Goal: Information Seeking & Learning: Learn about a topic

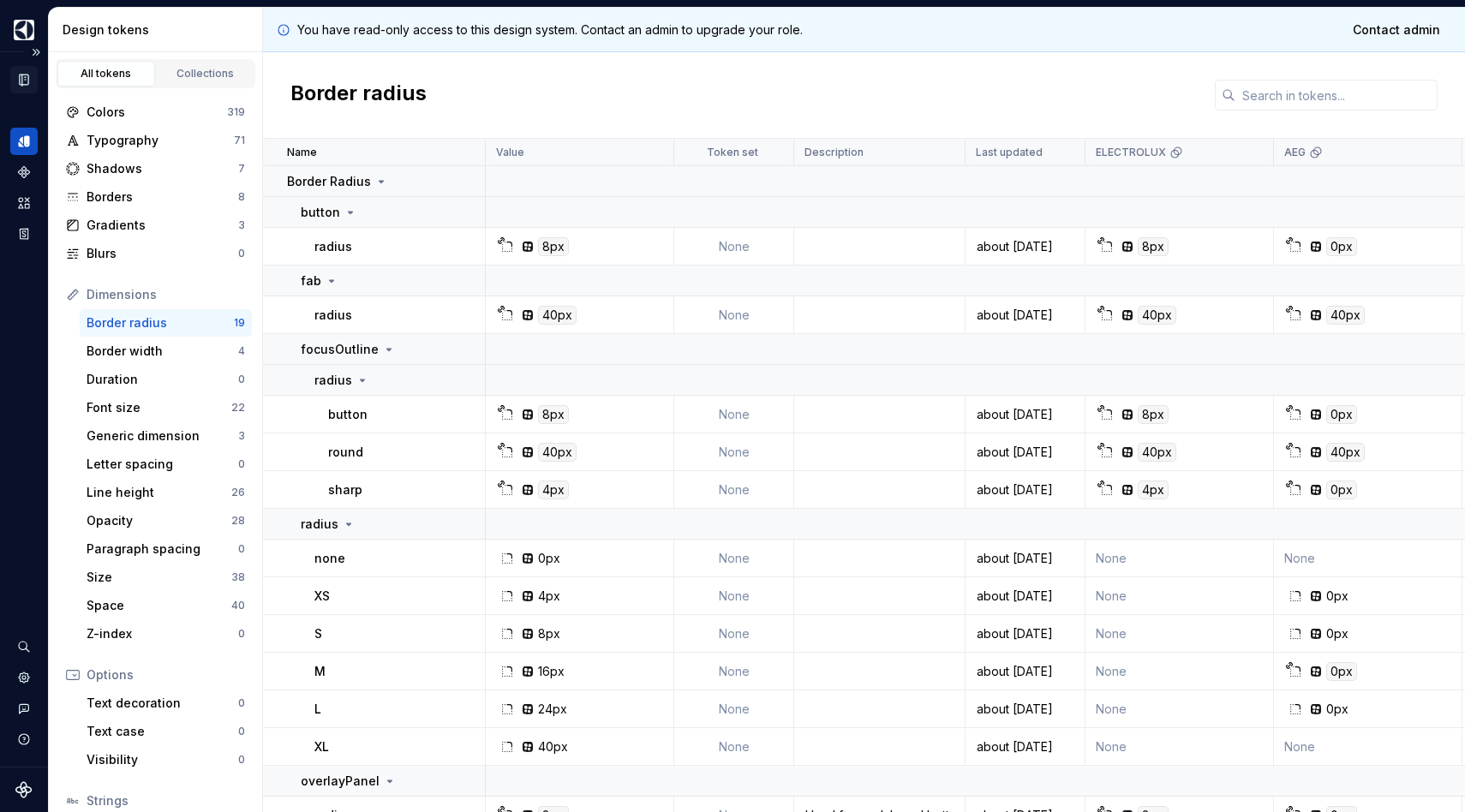
click at [31, 80] on div "Documentation" at bounding box center [23, 79] width 28 height 28
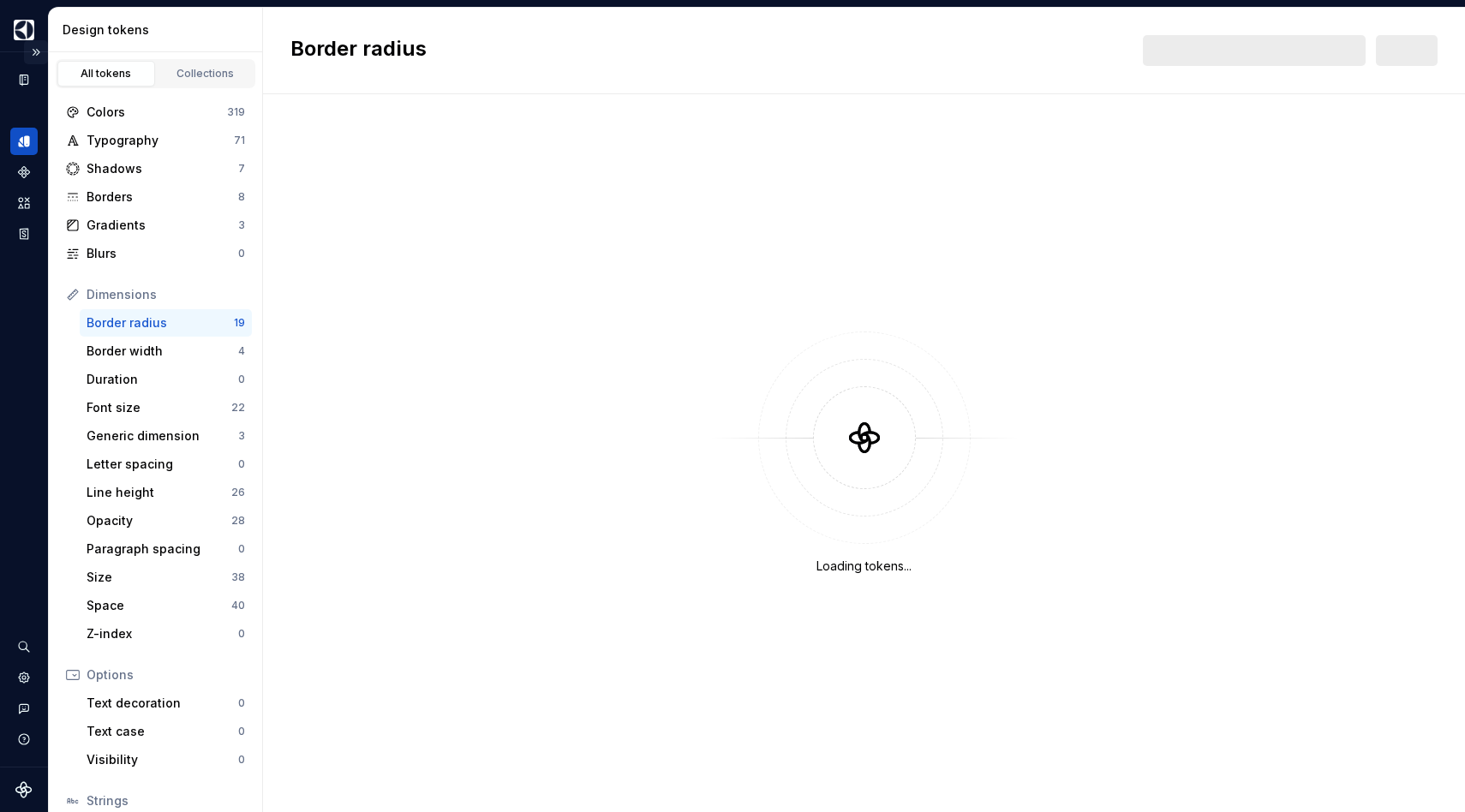
click at [38, 54] on button "Expand sidebar" at bounding box center [36, 52] width 24 height 24
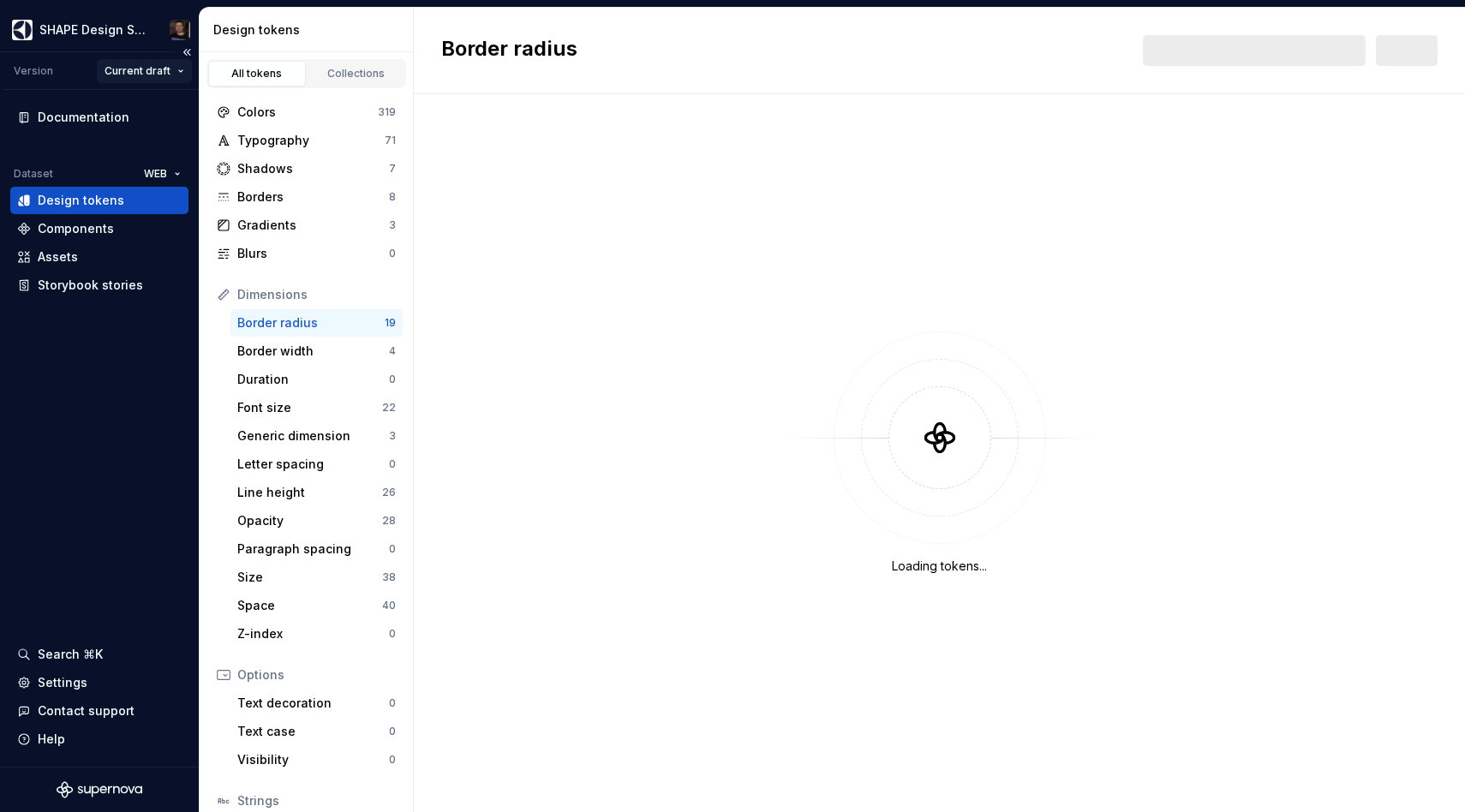
click at [152, 75] on html "SHAPE Design System Version Current draft Documentation Dataset WEB Design toke…" at bounding box center [732, 406] width 1465 height 812
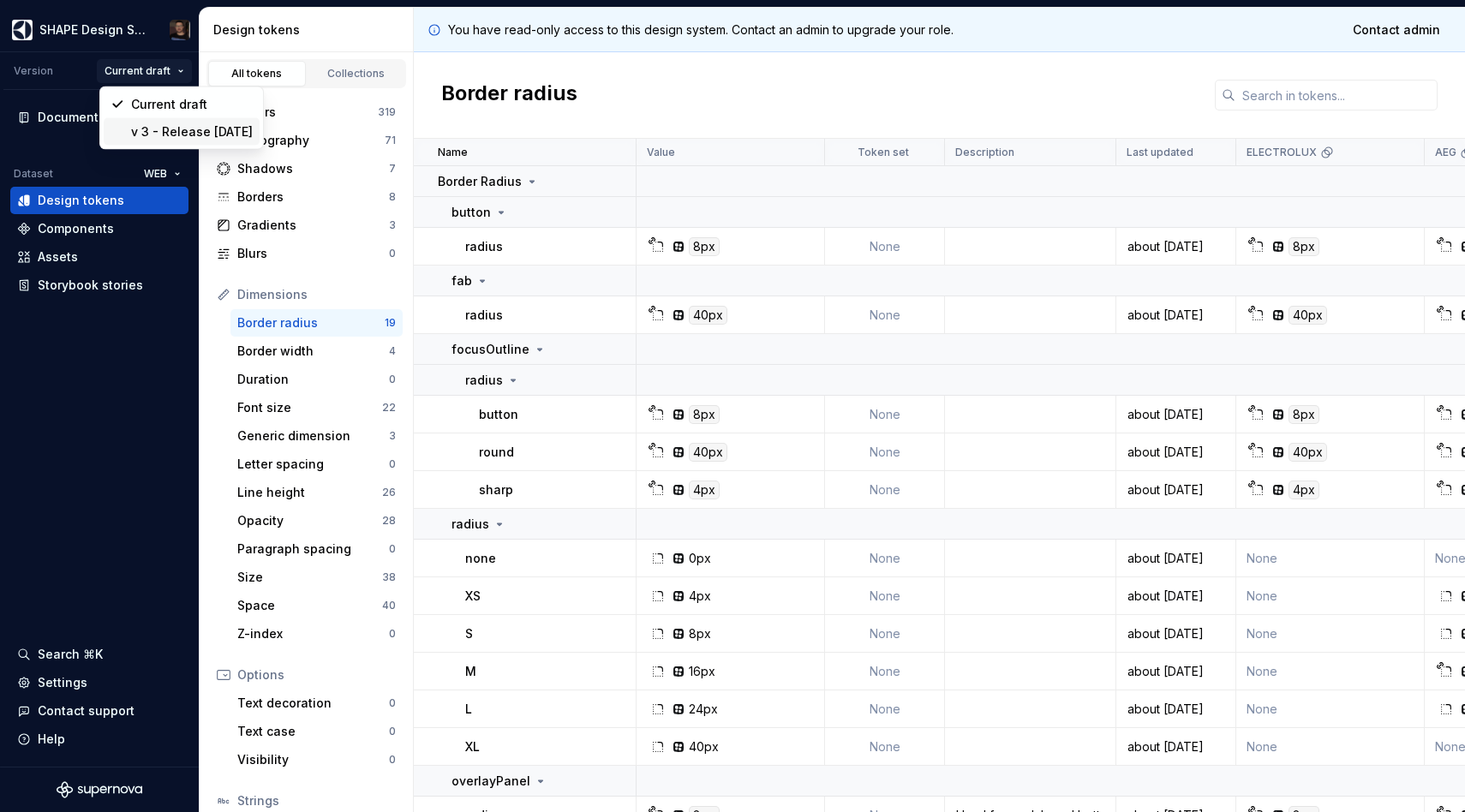
click at [162, 126] on div "v 3 - Release [DATE]" at bounding box center [191, 131] width 121 height 17
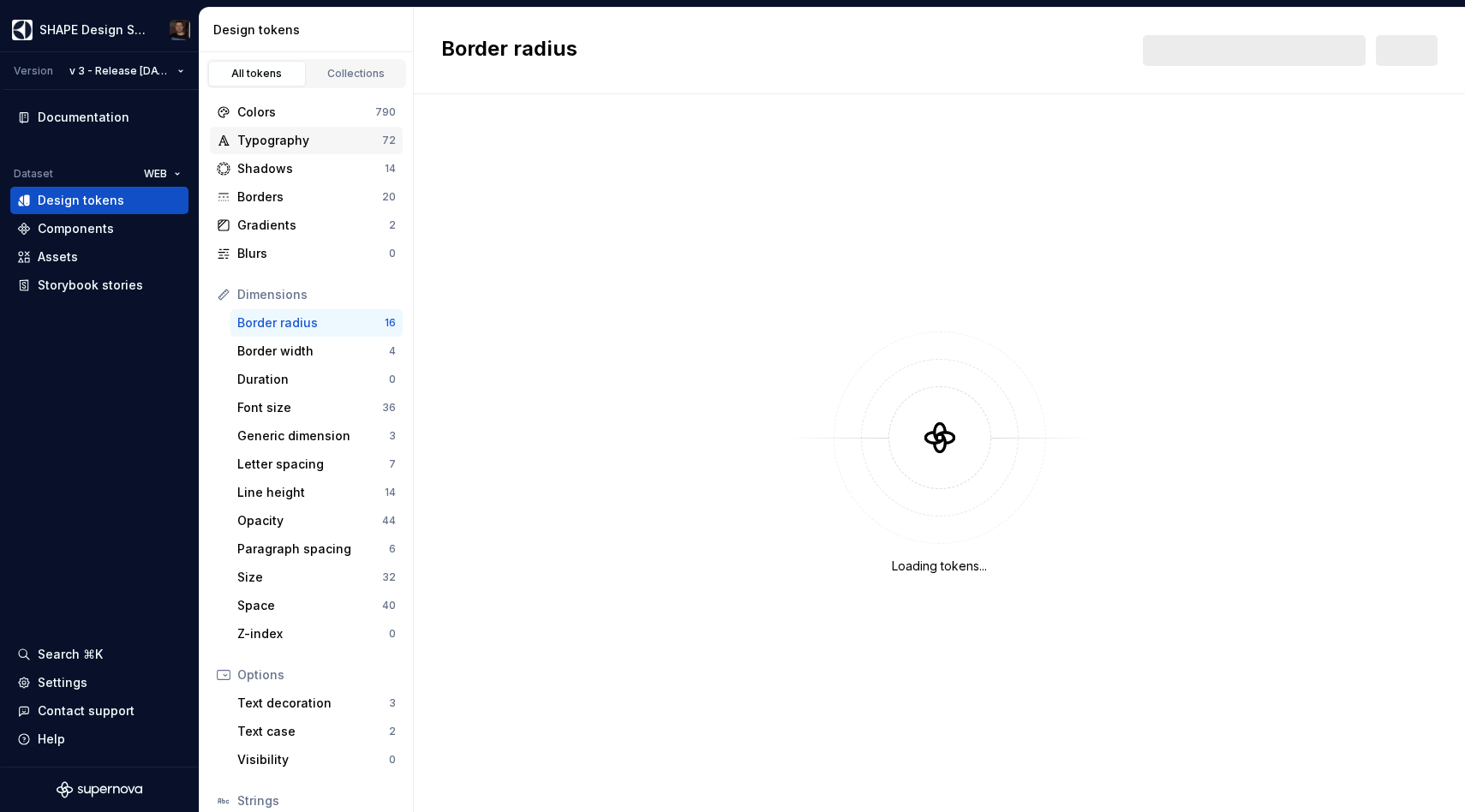
click at [258, 150] on div "Typography 72" at bounding box center [306, 140] width 193 height 28
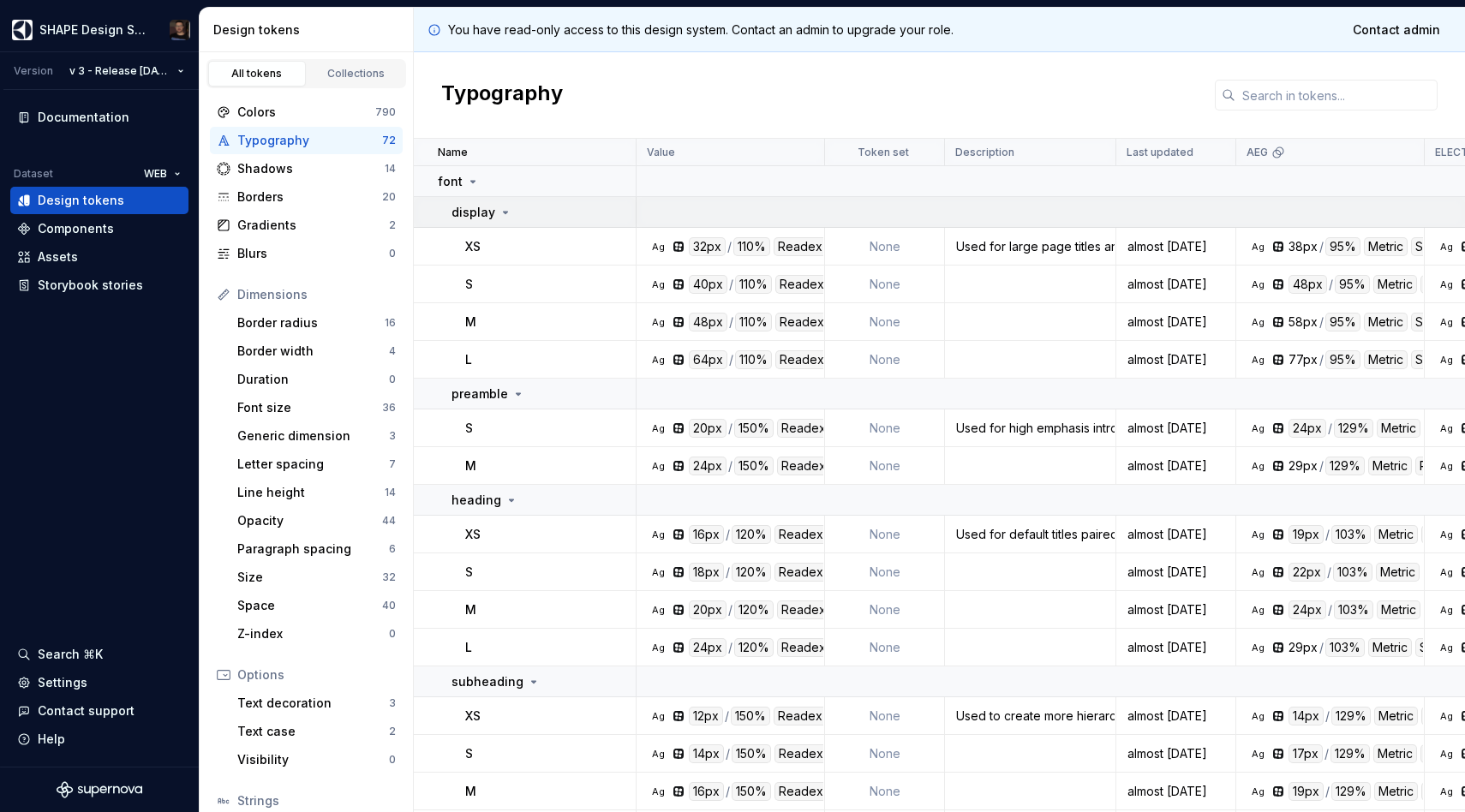
click at [479, 206] on p "display" at bounding box center [473, 212] width 44 height 17
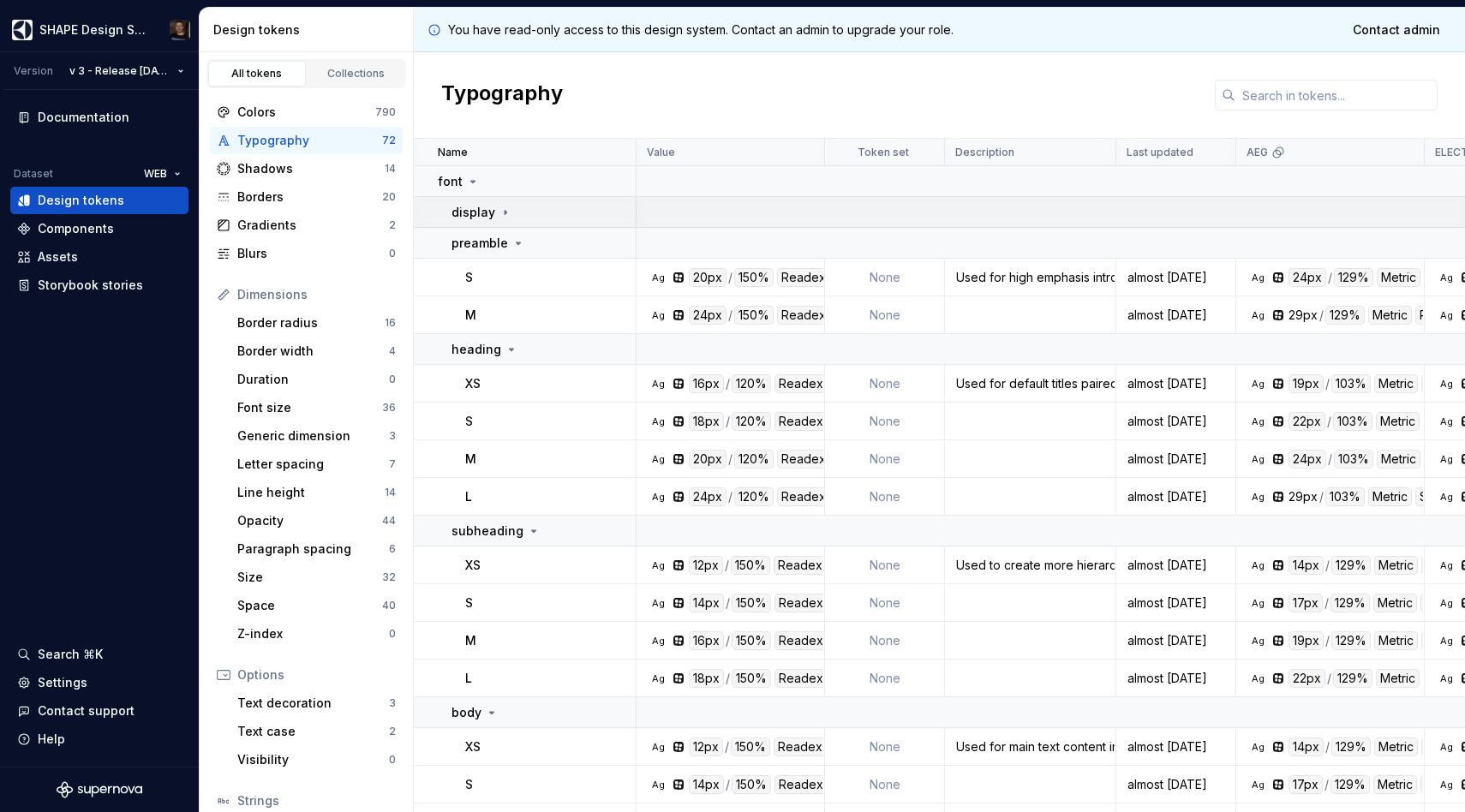
click at [490, 220] on td "display" at bounding box center [525, 212] width 223 height 31
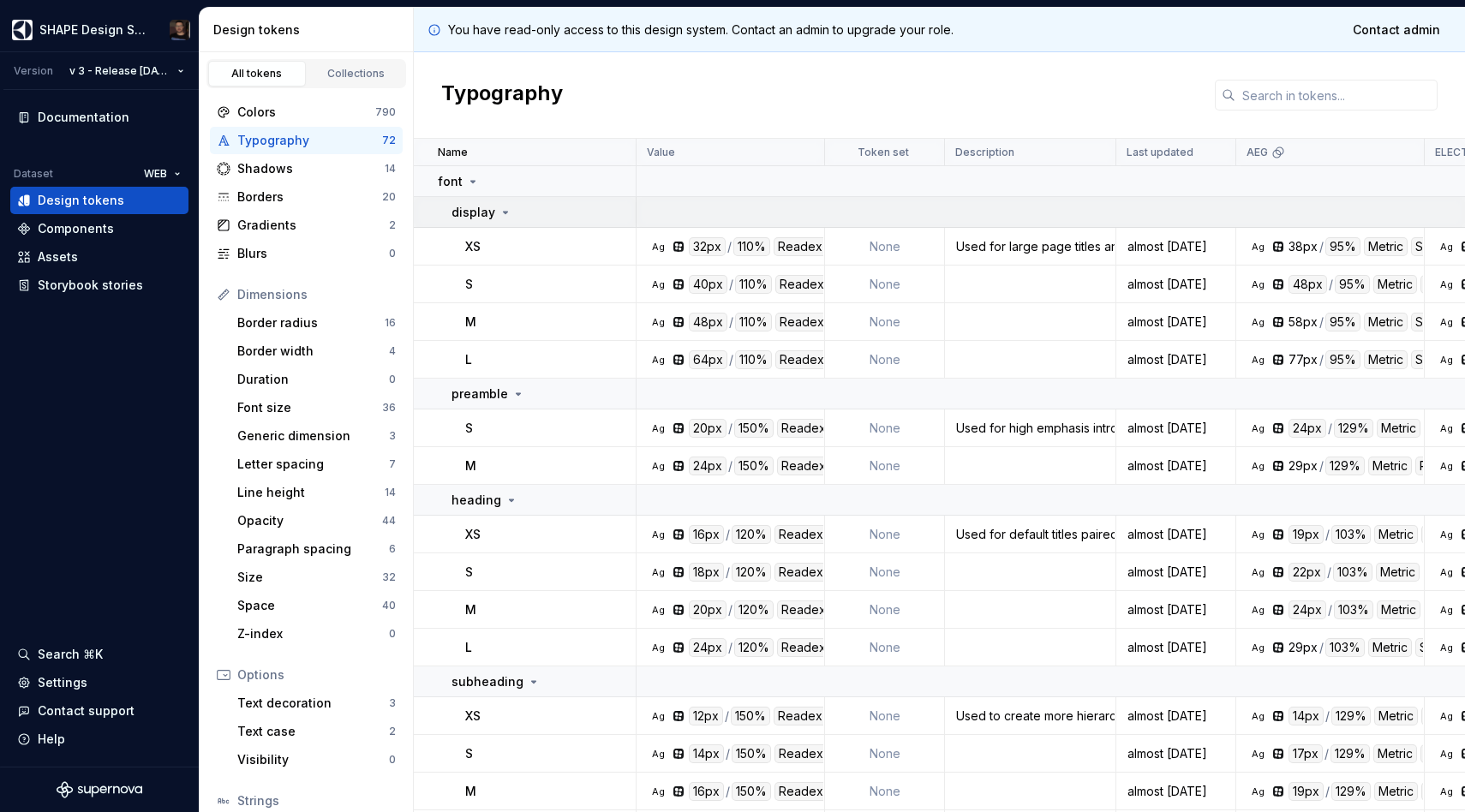
click at [494, 216] on div "display" at bounding box center [482, 212] width 61 height 17
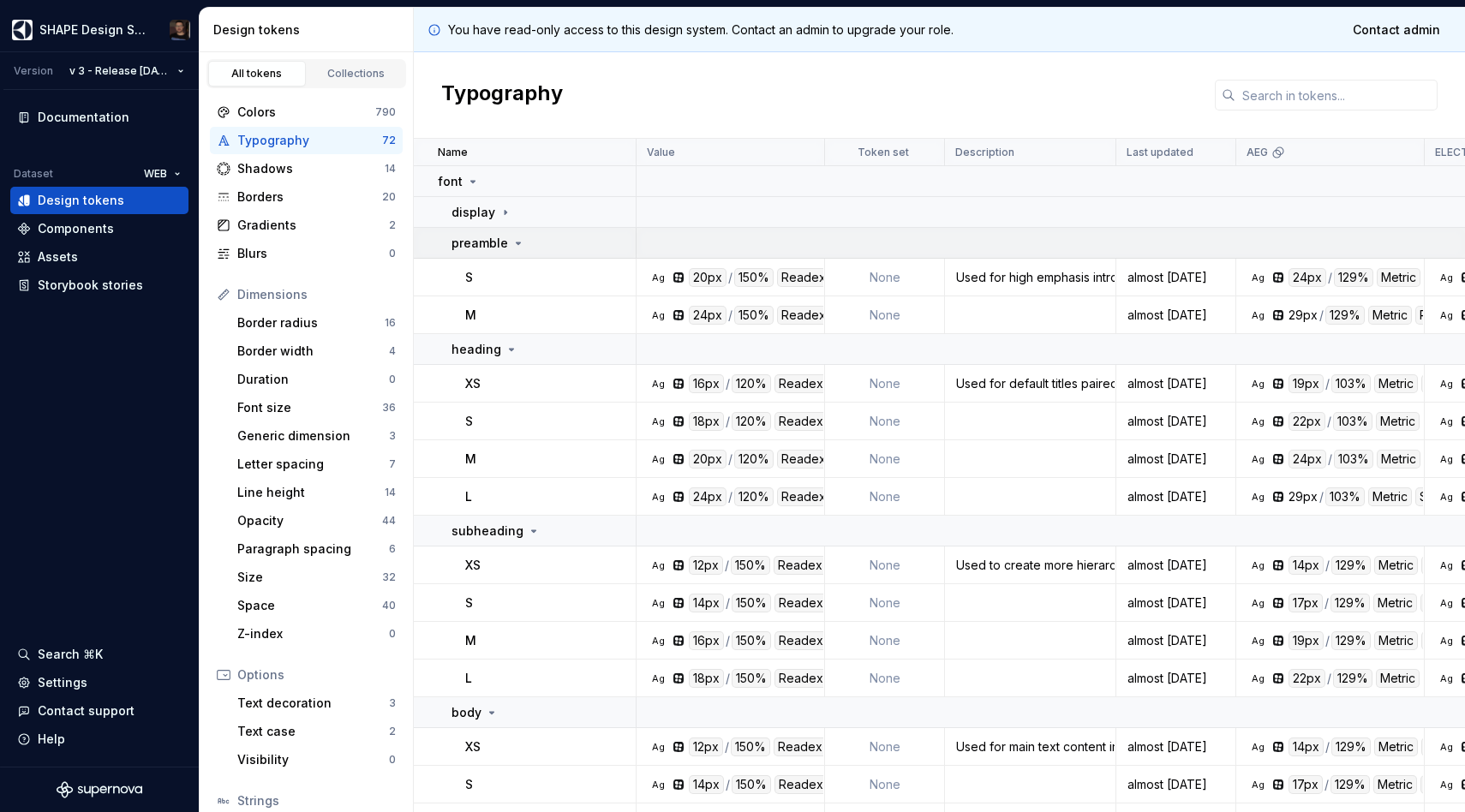
click at [497, 245] on p "preamble" at bounding box center [480, 243] width 57 height 17
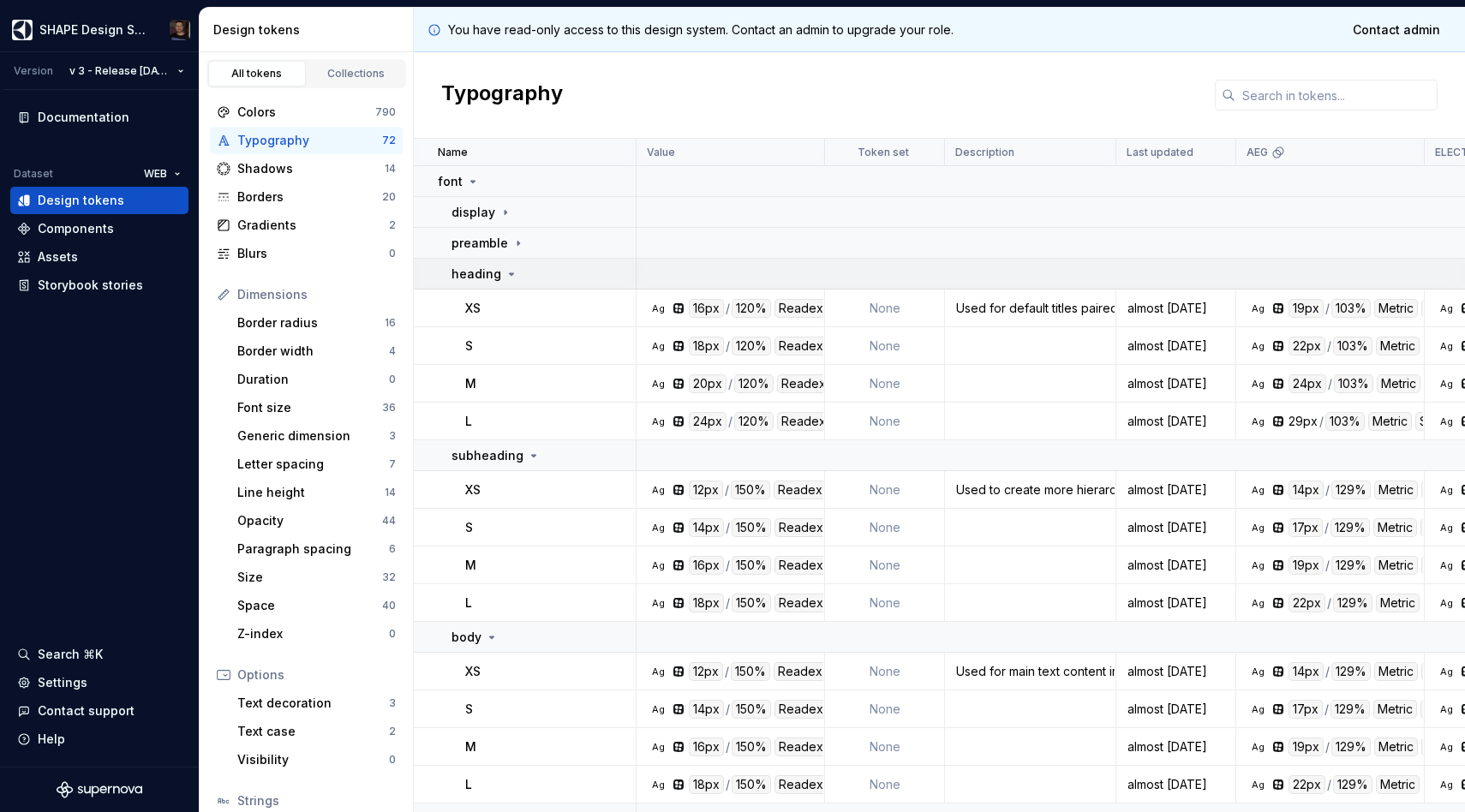
click at [491, 279] on p "heading" at bounding box center [476, 274] width 49 height 17
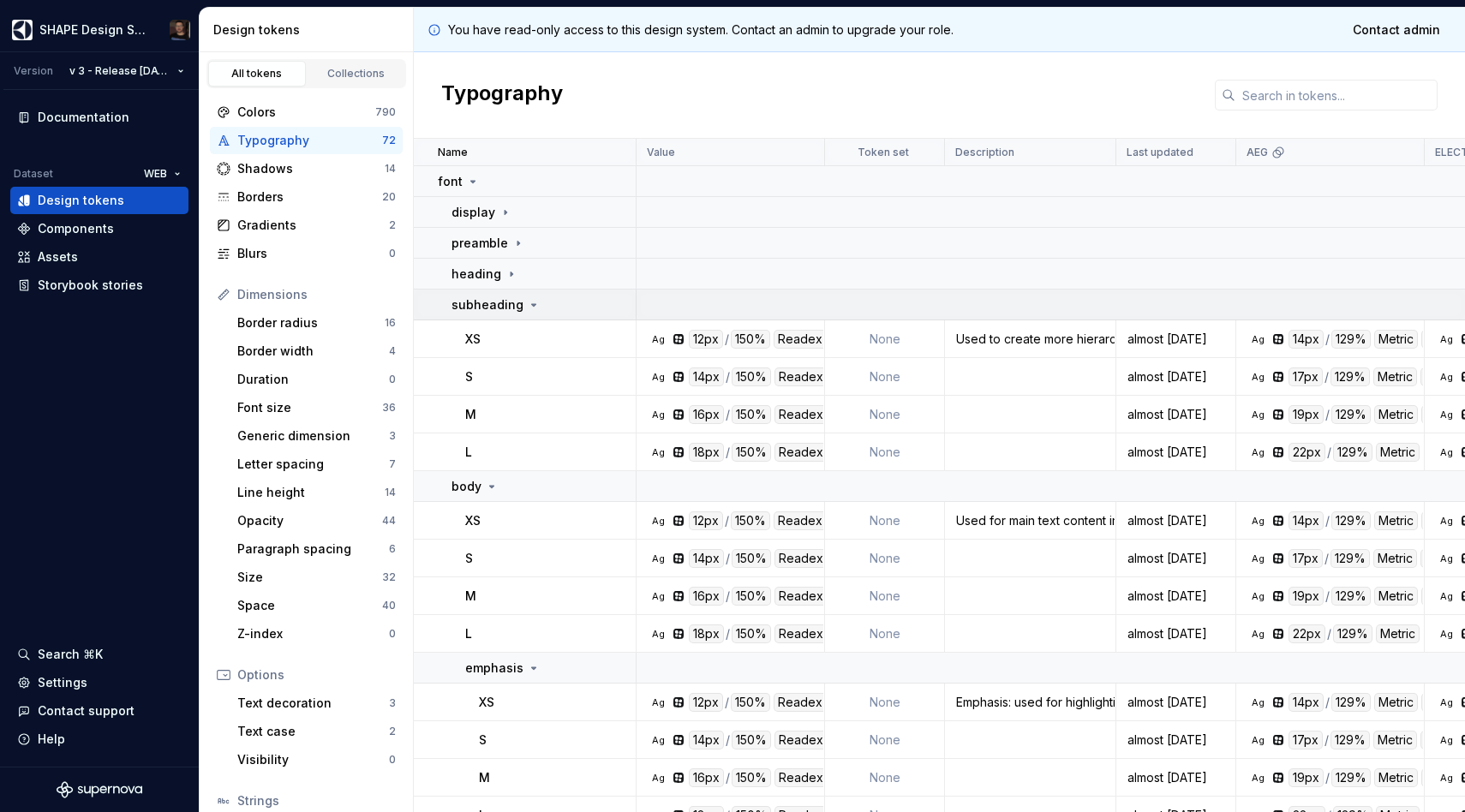
click at [493, 301] on p "subheading" at bounding box center [488, 304] width 72 height 17
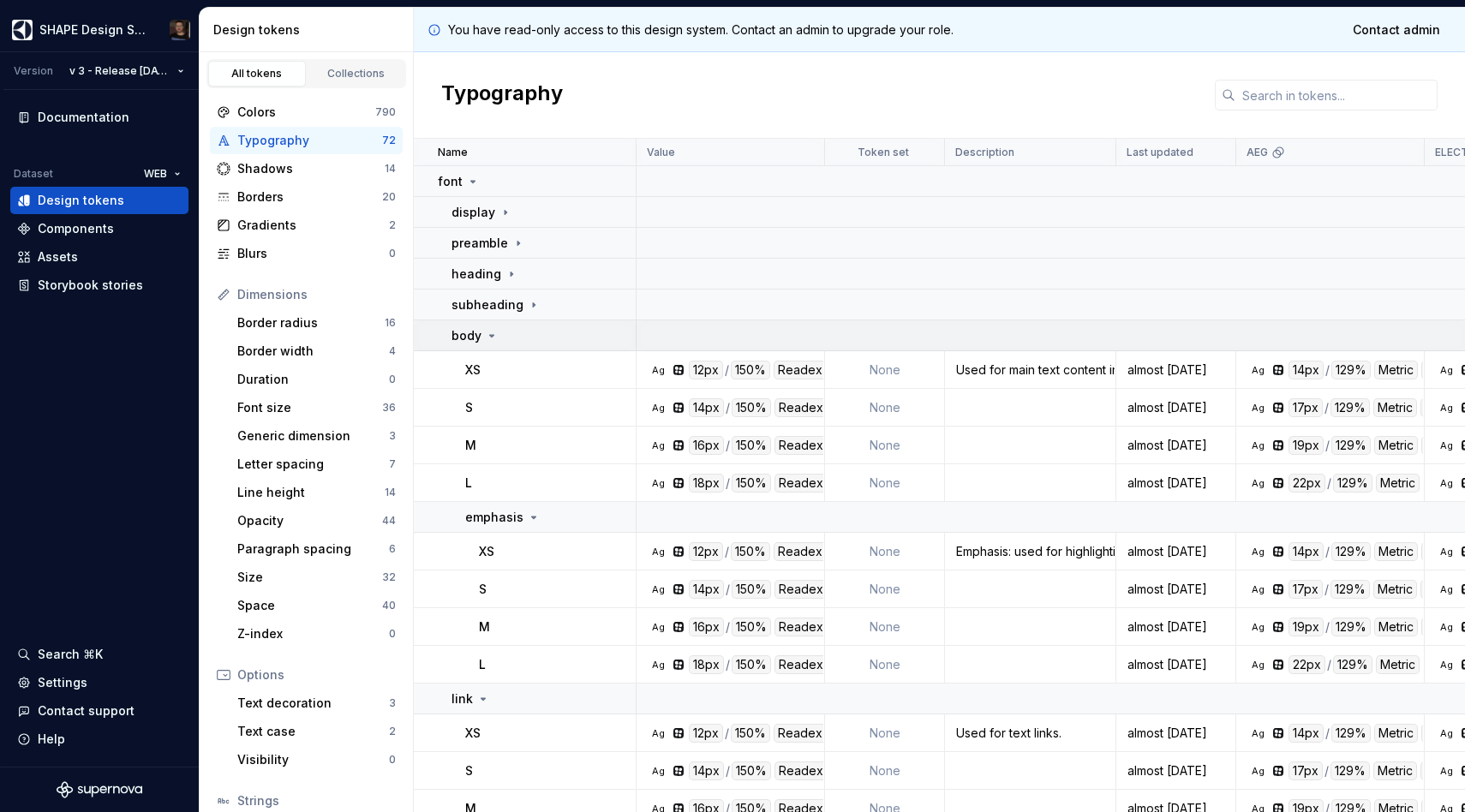
click at [482, 341] on div "body" at bounding box center [475, 335] width 47 height 17
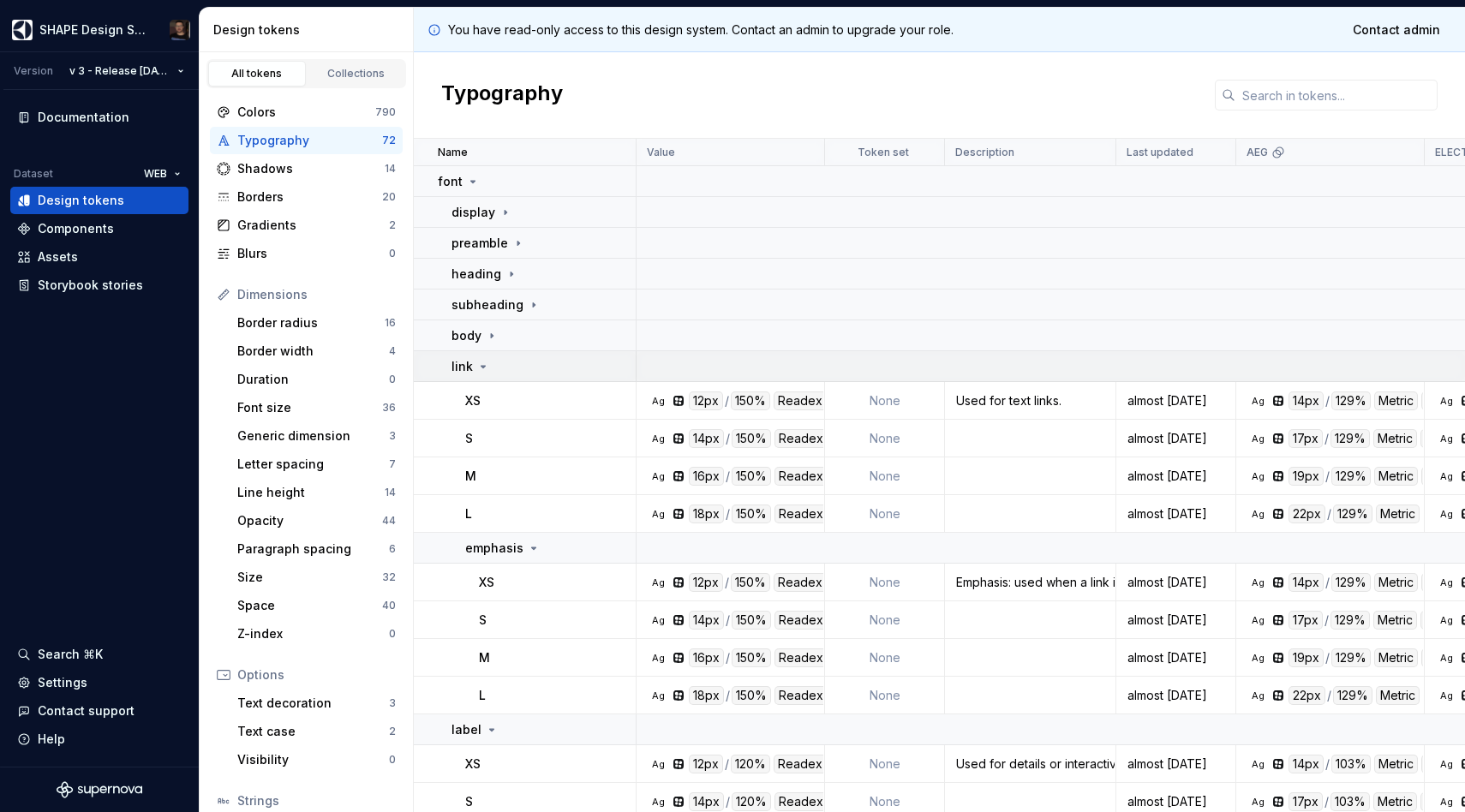
click at [495, 369] on div "link" at bounding box center [543, 366] width 183 height 17
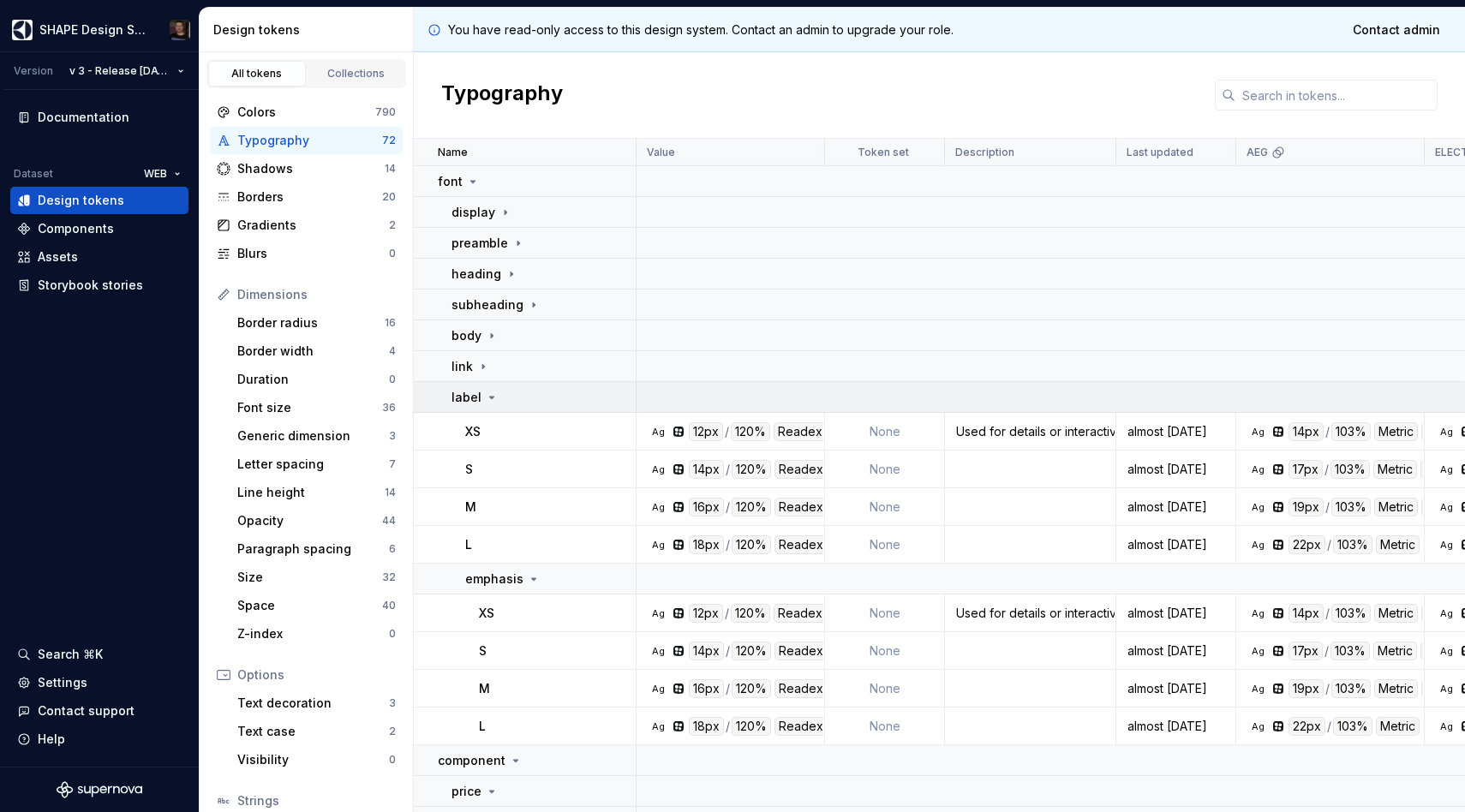
click at [481, 393] on div "label" at bounding box center [475, 397] width 47 height 17
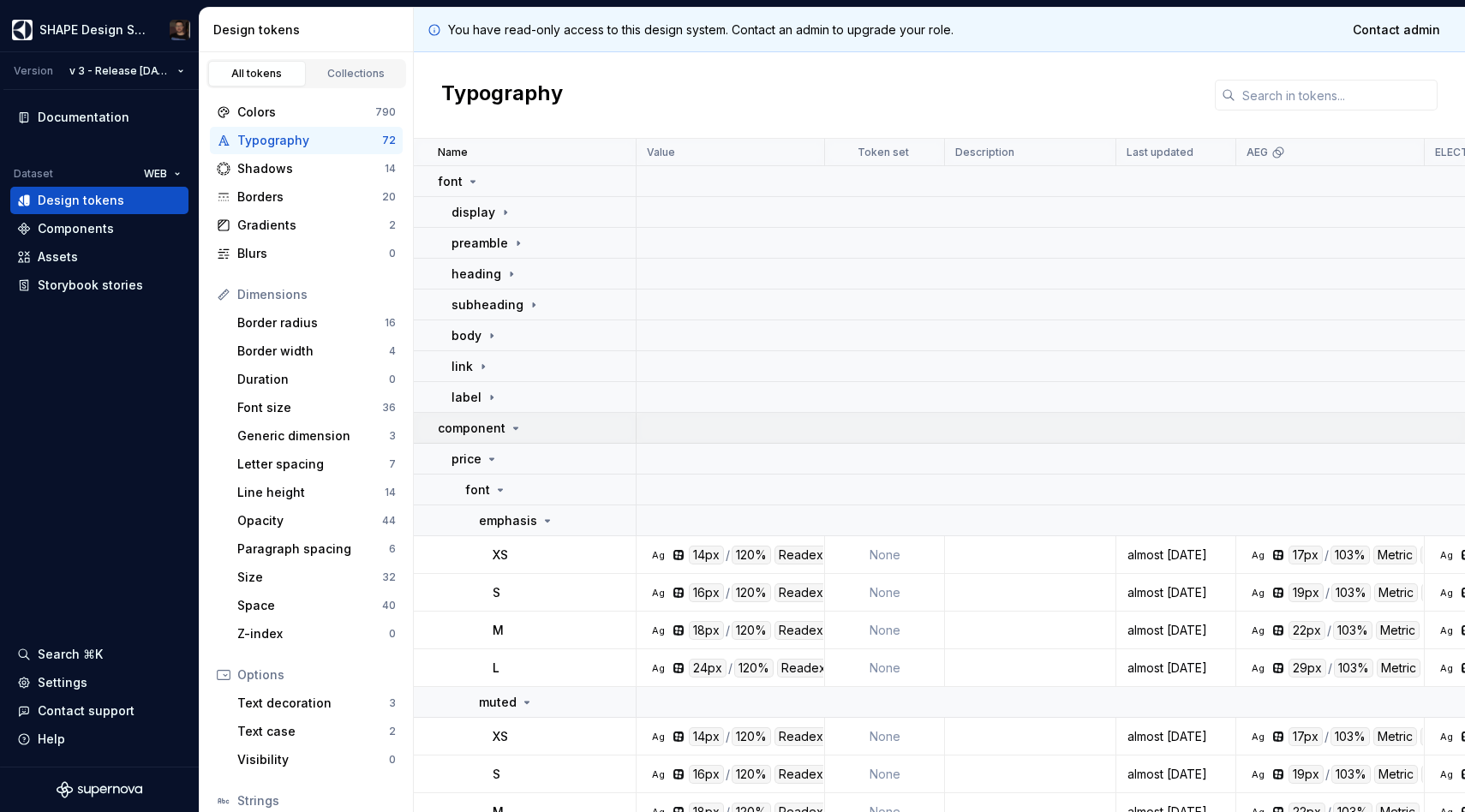
click at [499, 414] on td "component" at bounding box center [525, 428] width 223 height 31
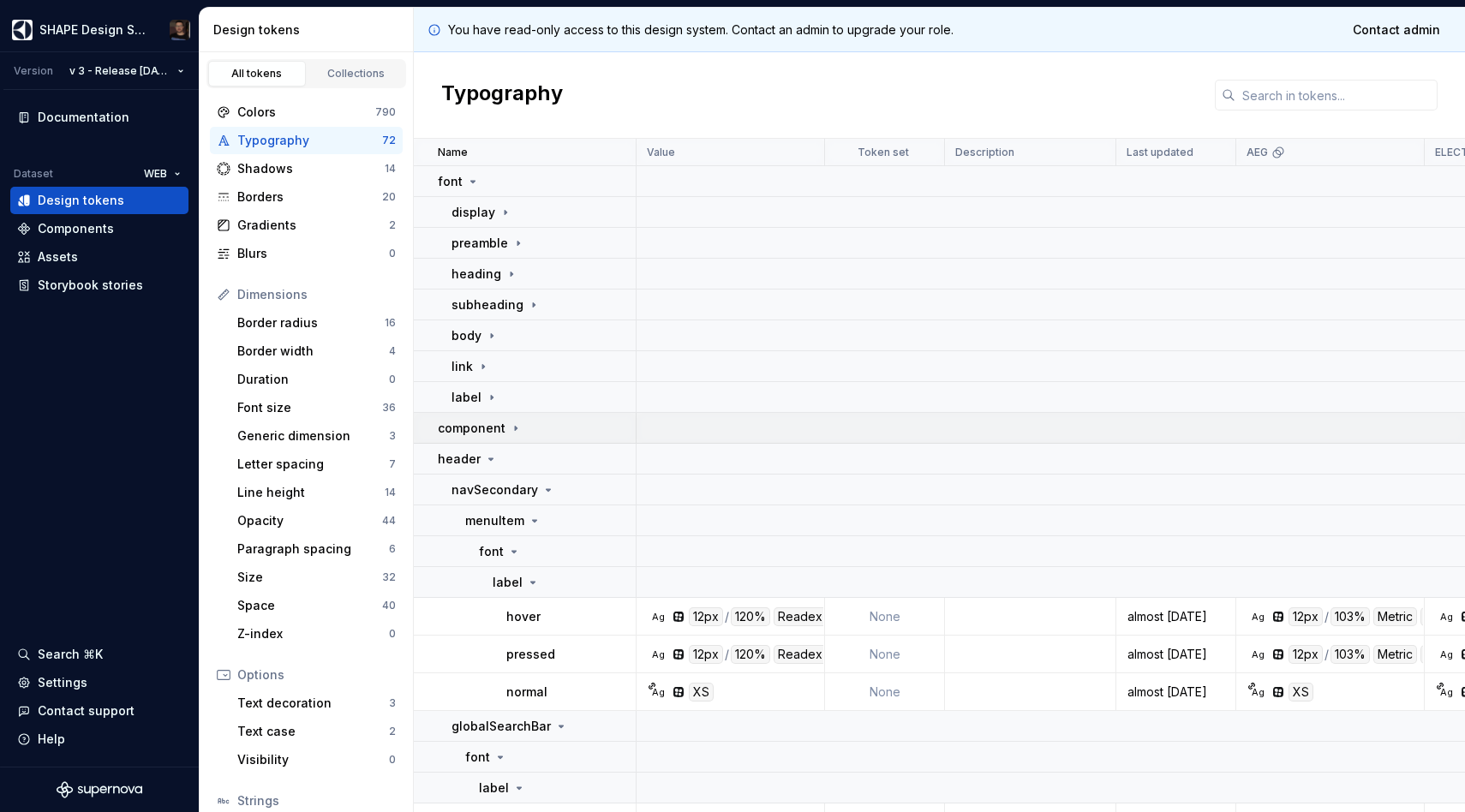
click at [496, 442] on td "component" at bounding box center [525, 428] width 223 height 31
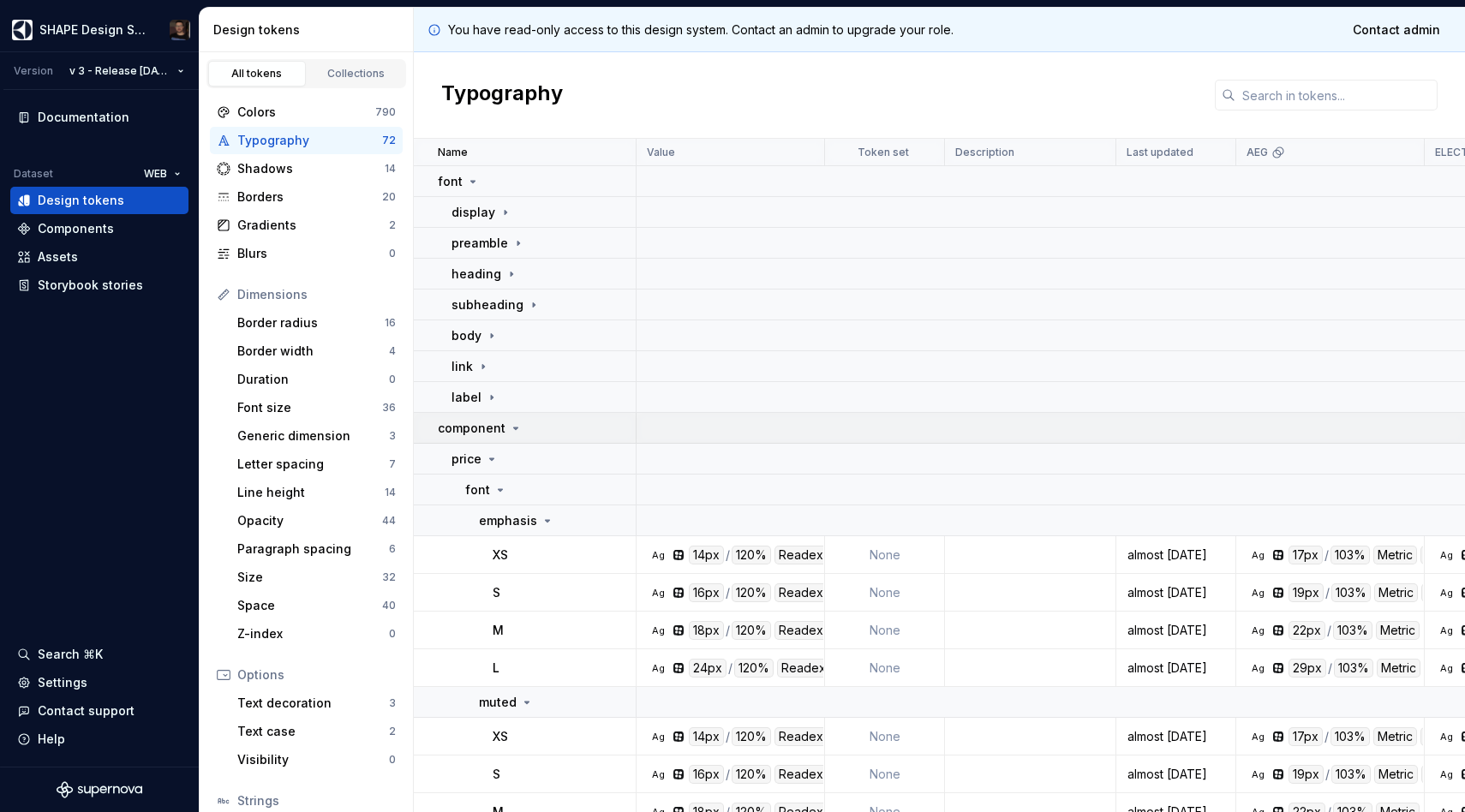
click at [510, 429] on icon at bounding box center [516, 428] width 13 height 13
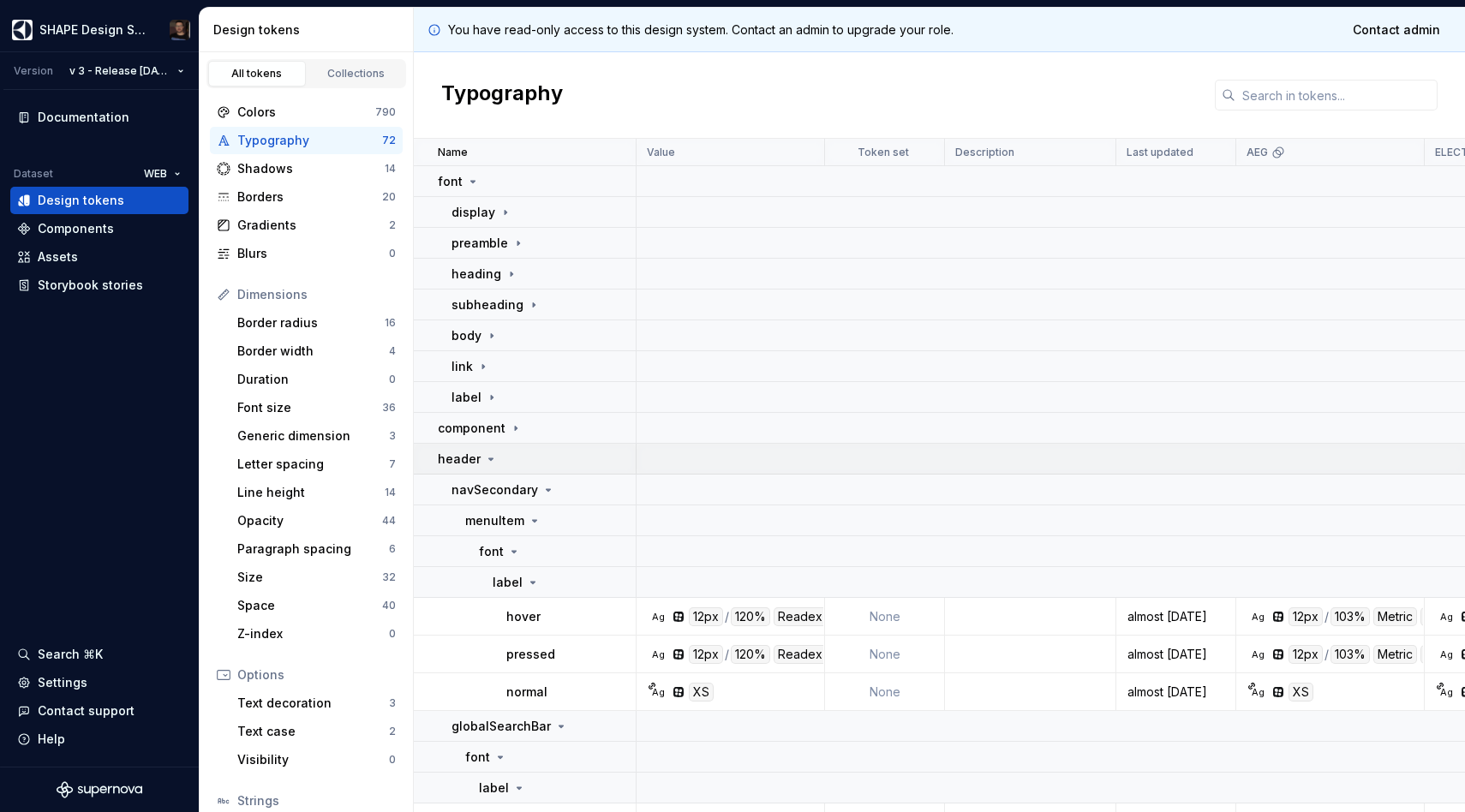
click at [527, 458] on div "header" at bounding box center [535, 459] width 197 height 17
click at [519, 485] on div "footer" at bounding box center [535, 490] width 197 height 17
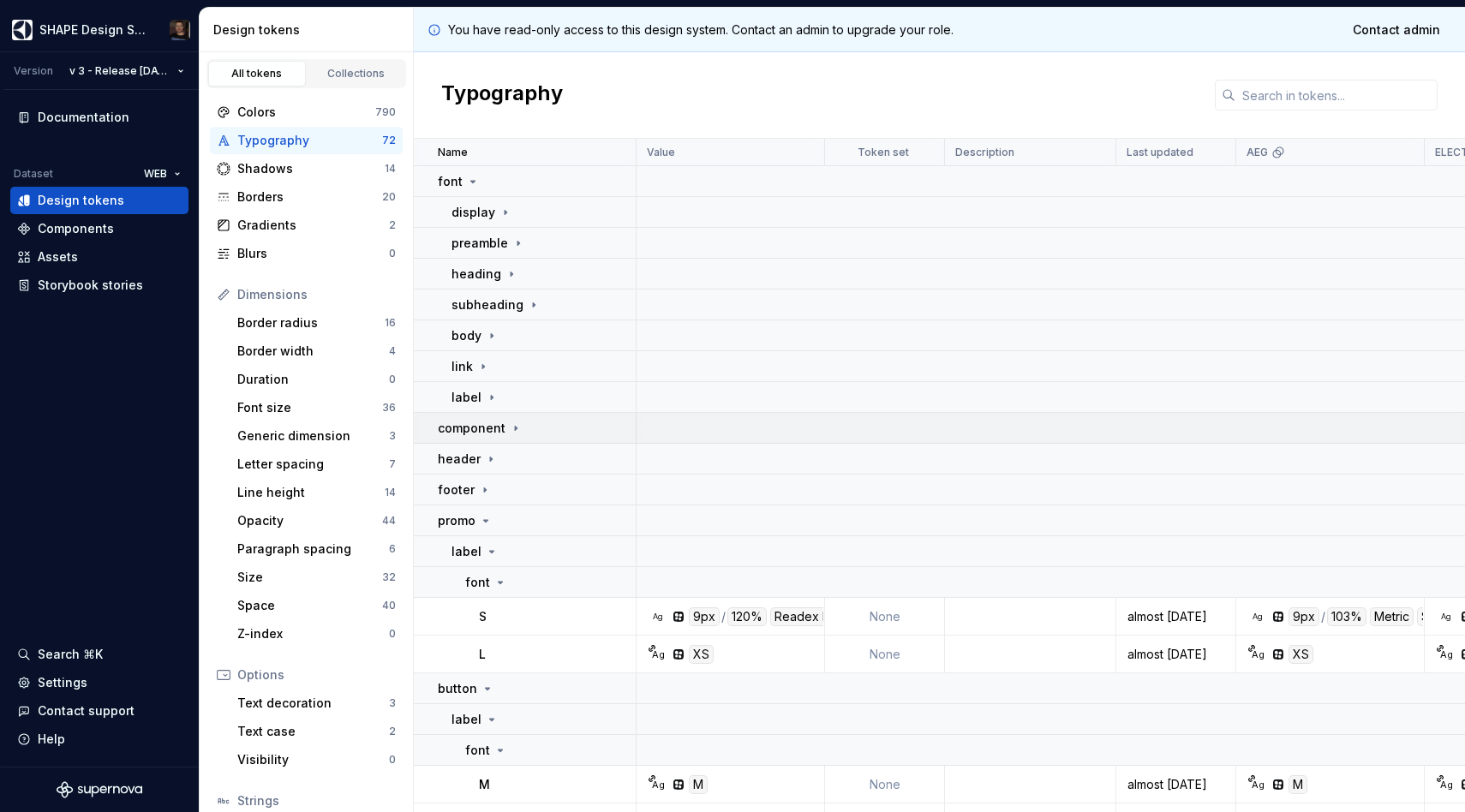
click at [515, 434] on icon at bounding box center [516, 428] width 13 height 13
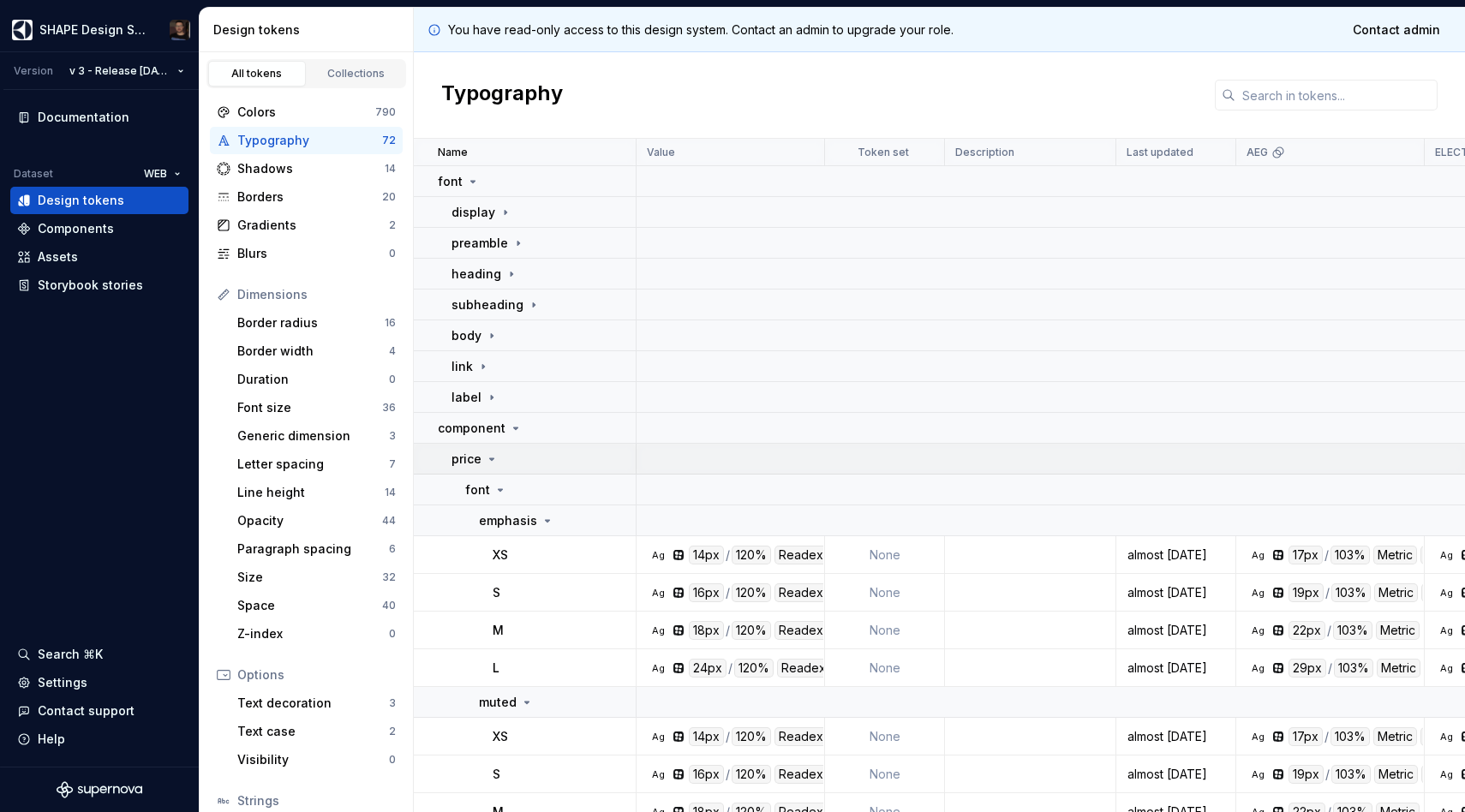
click at [500, 463] on div "price" at bounding box center [543, 459] width 183 height 17
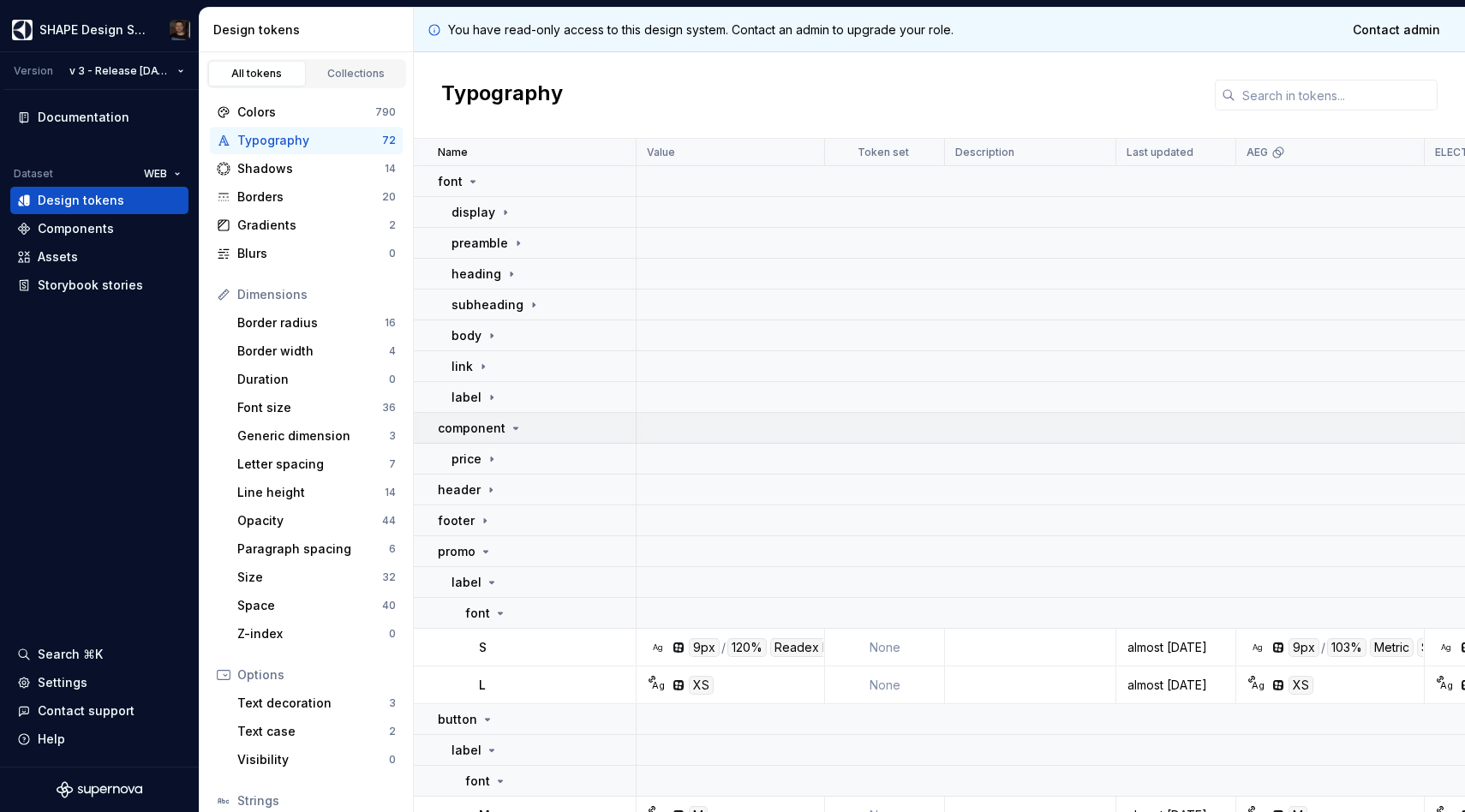
click at [503, 440] on td "component" at bounding box center [525, 428] width 223 height 31
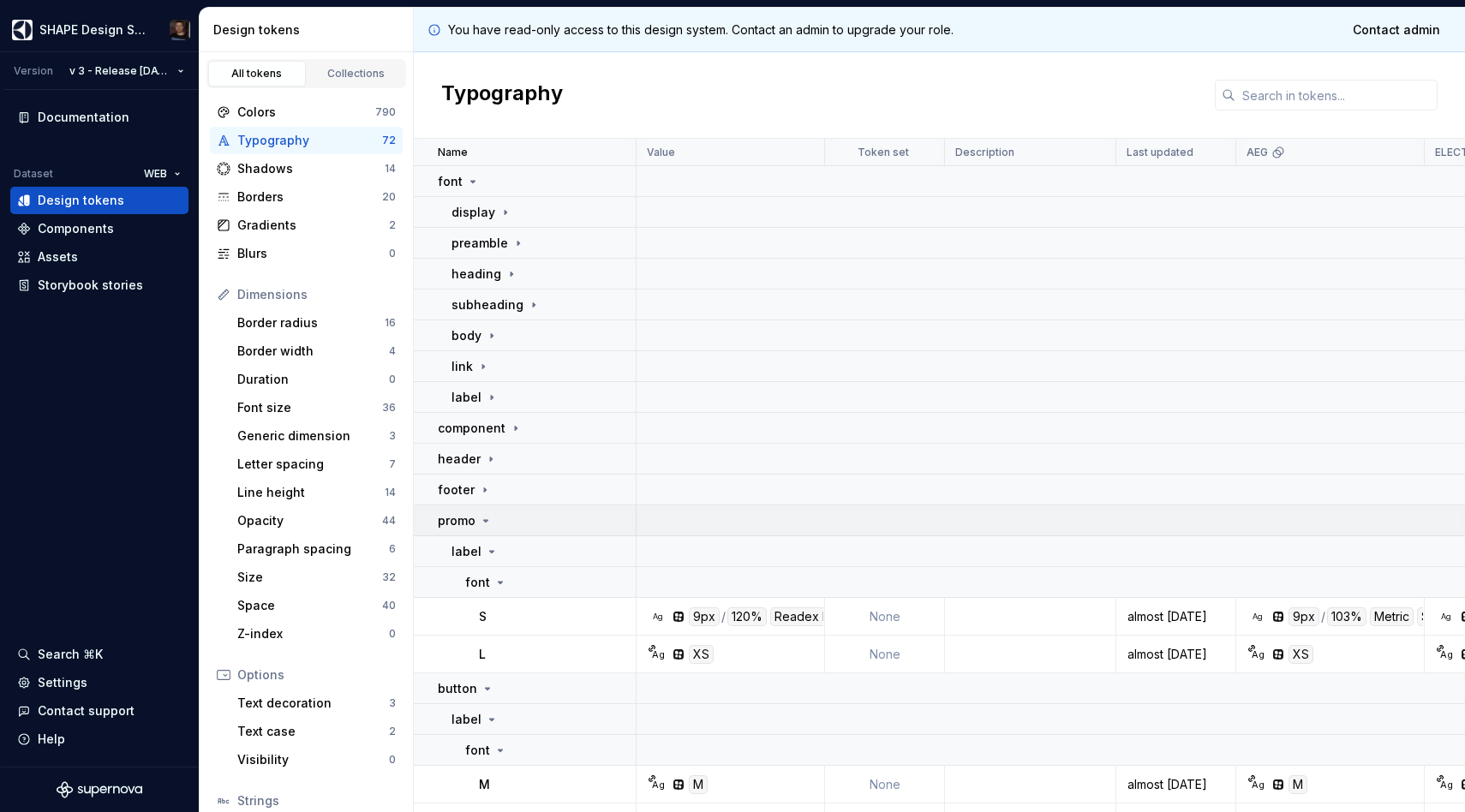
click at [494, 515] on div "promo" at bounding box center [535, 520] width 197 height 17
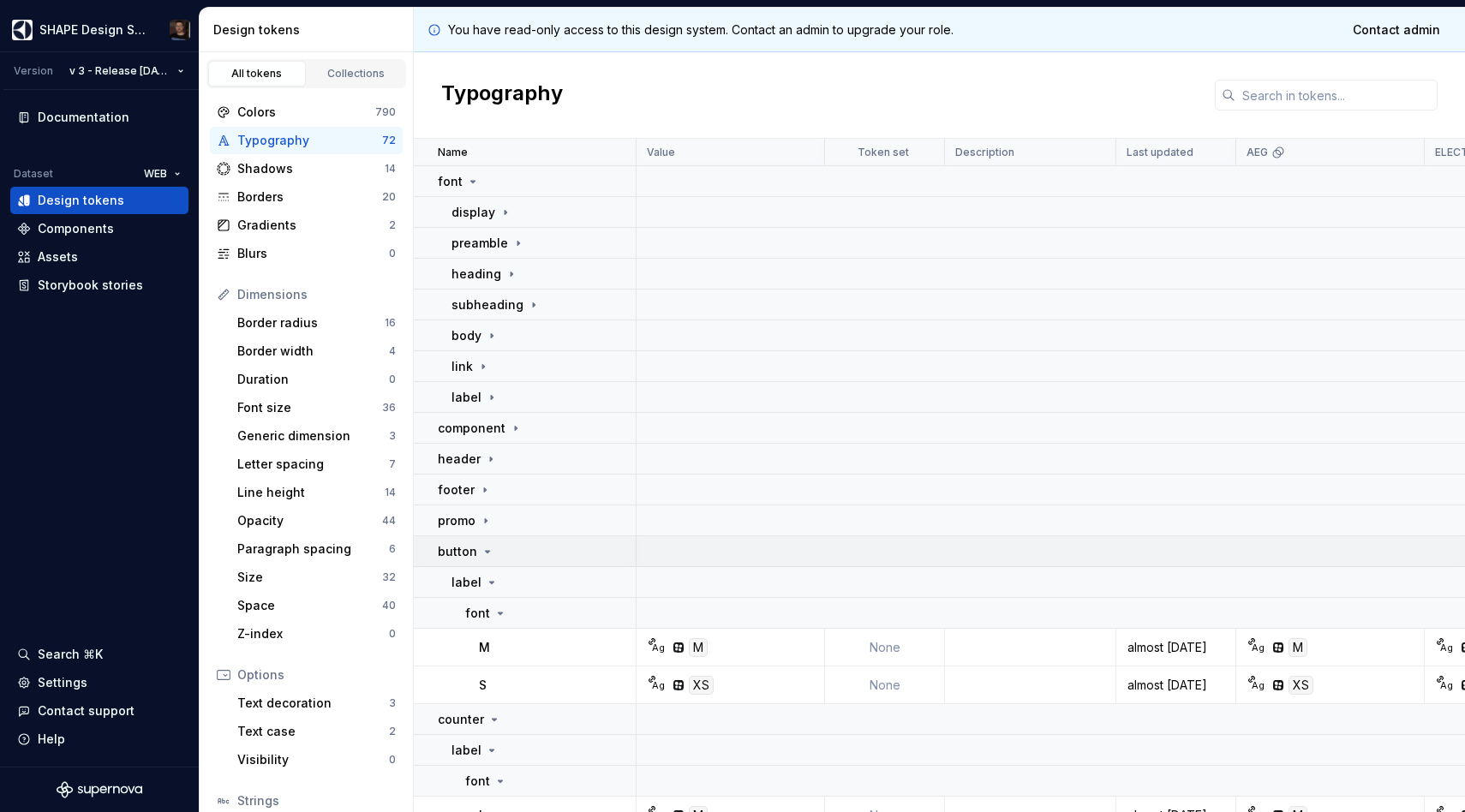
click at [495, 552] on div "button" at bounding box center [535, 552] width 197 height 17
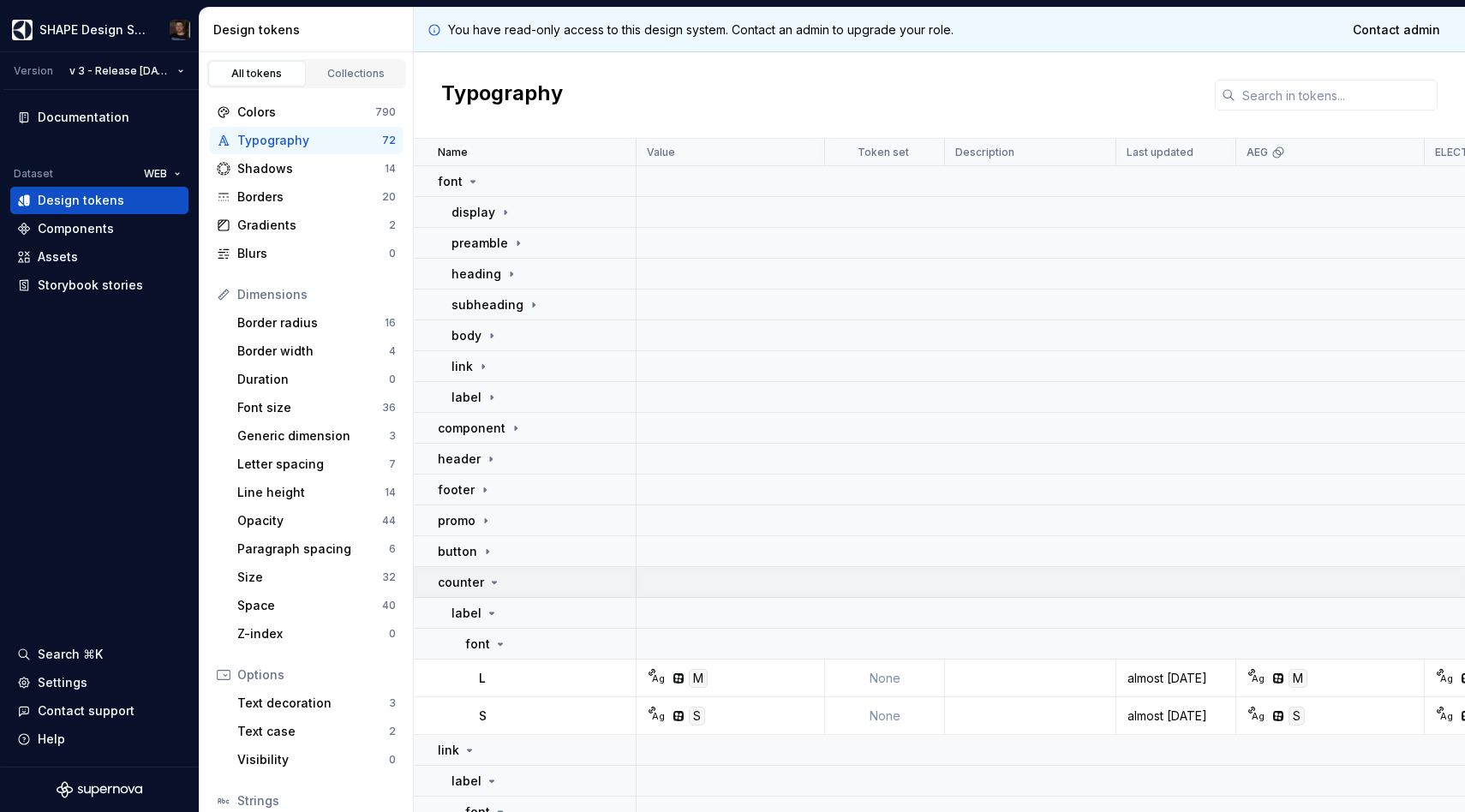
click at [498, 570] on td "counter" at bounding box center [525, 582] width 223 height 31
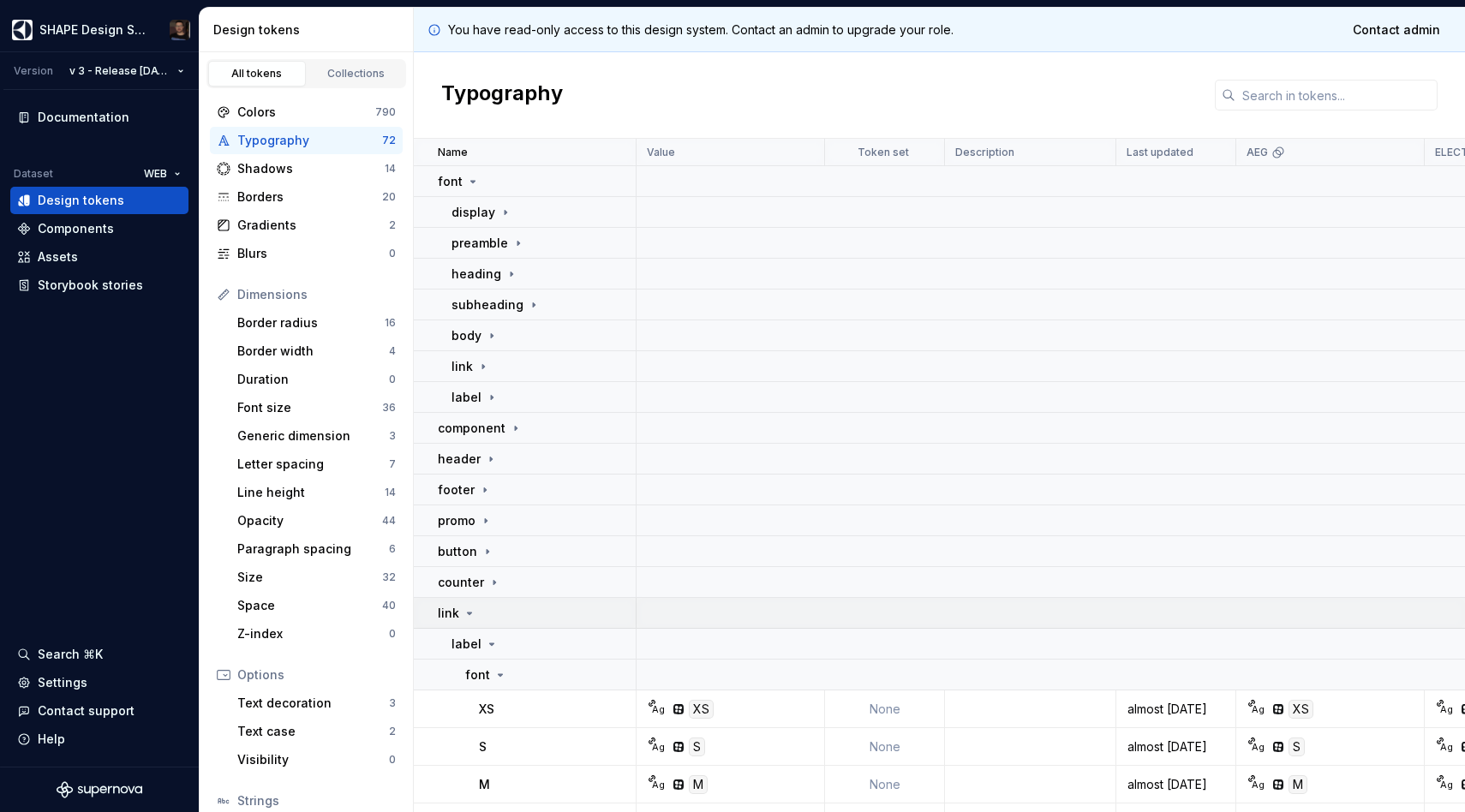
click at [495, 600] on td "link" at bounding box center [525, 613] width 223 height 31
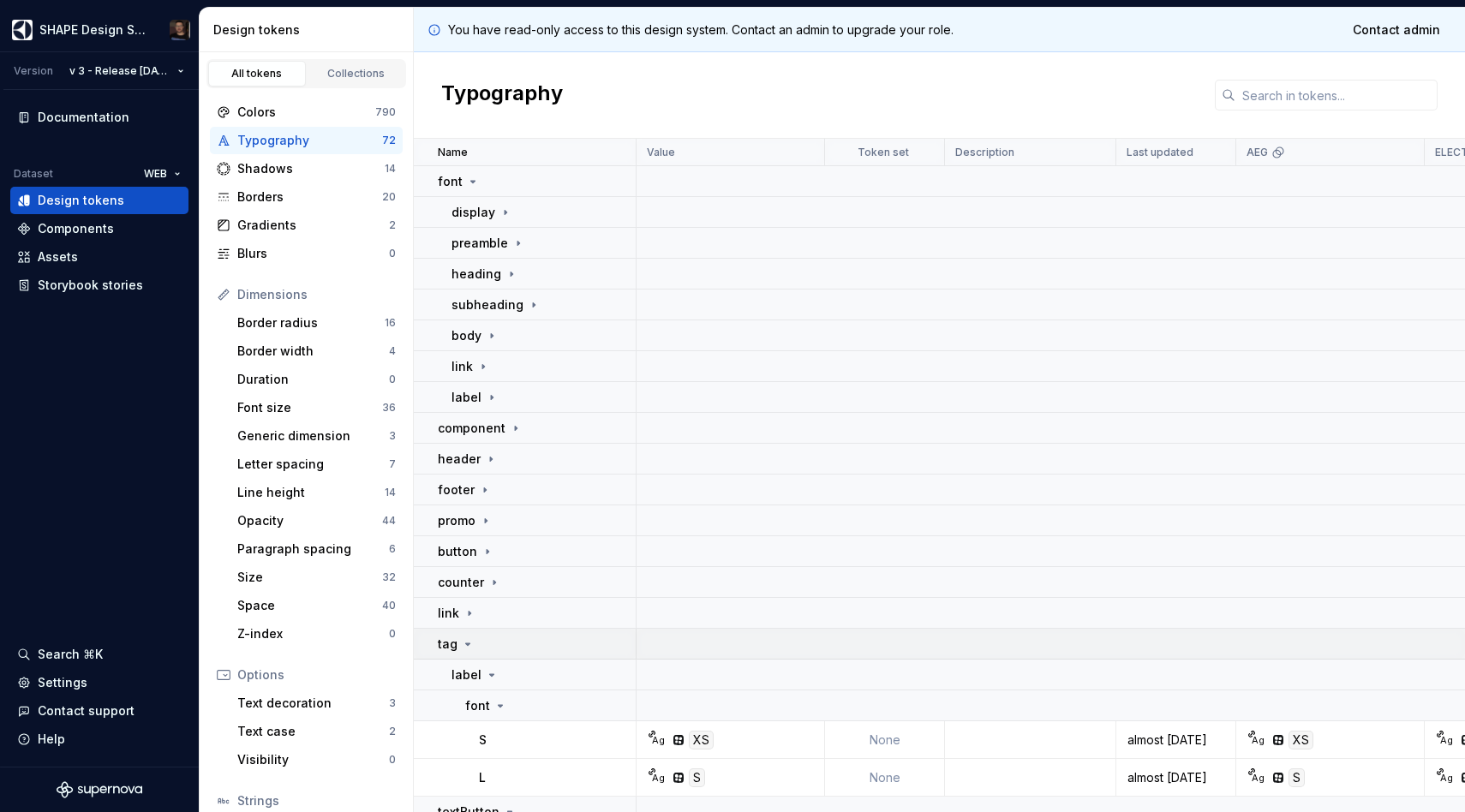
click at [507, 649] on div "tag" at bounding box center [535, 644] width 197 height 17
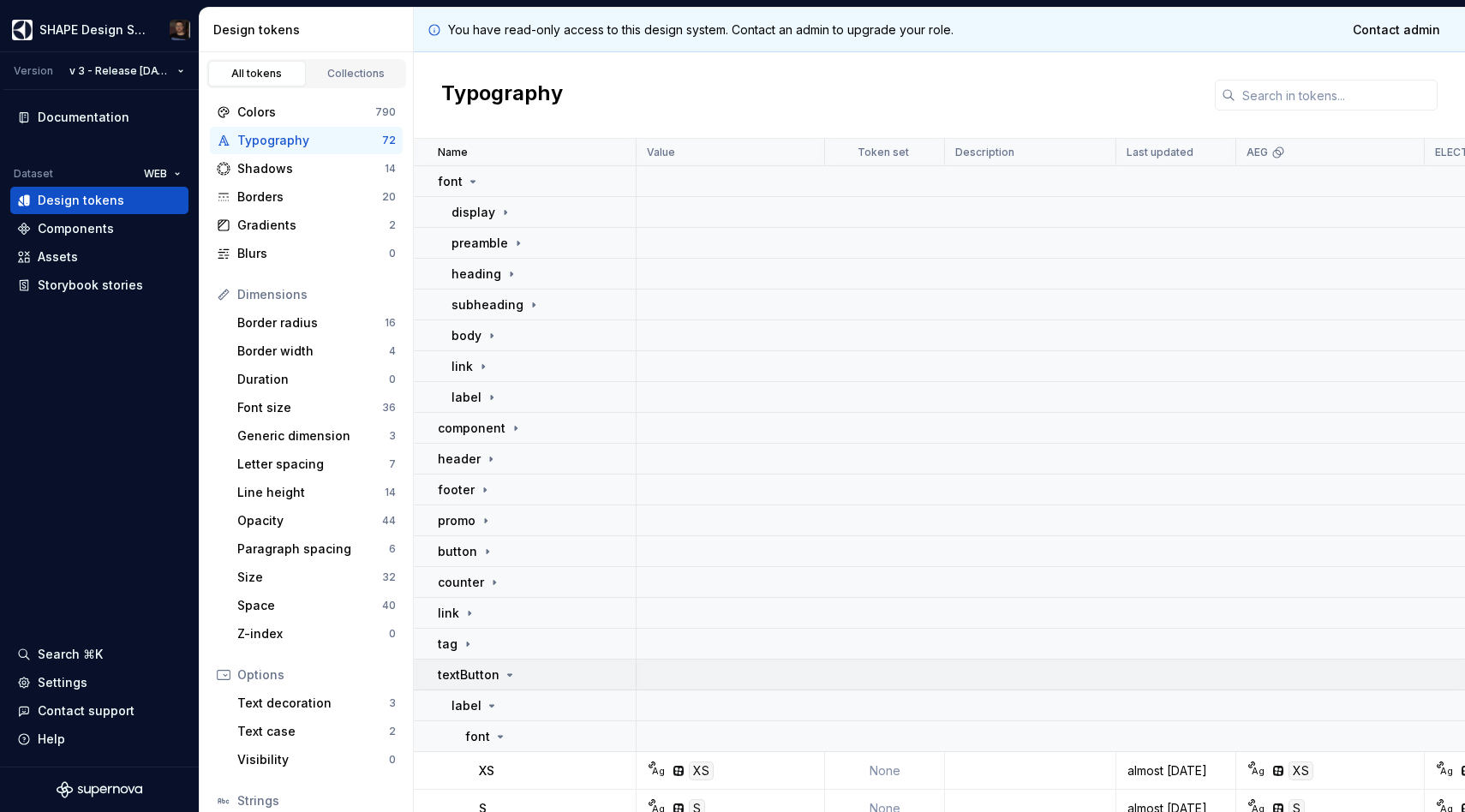
click at [507, 663] on td "textButton" at bounding box center [525, 675] width 223 height 31
click at [508, 703] on div "toggle" at bounding box center [535, 705] width 197 height 17
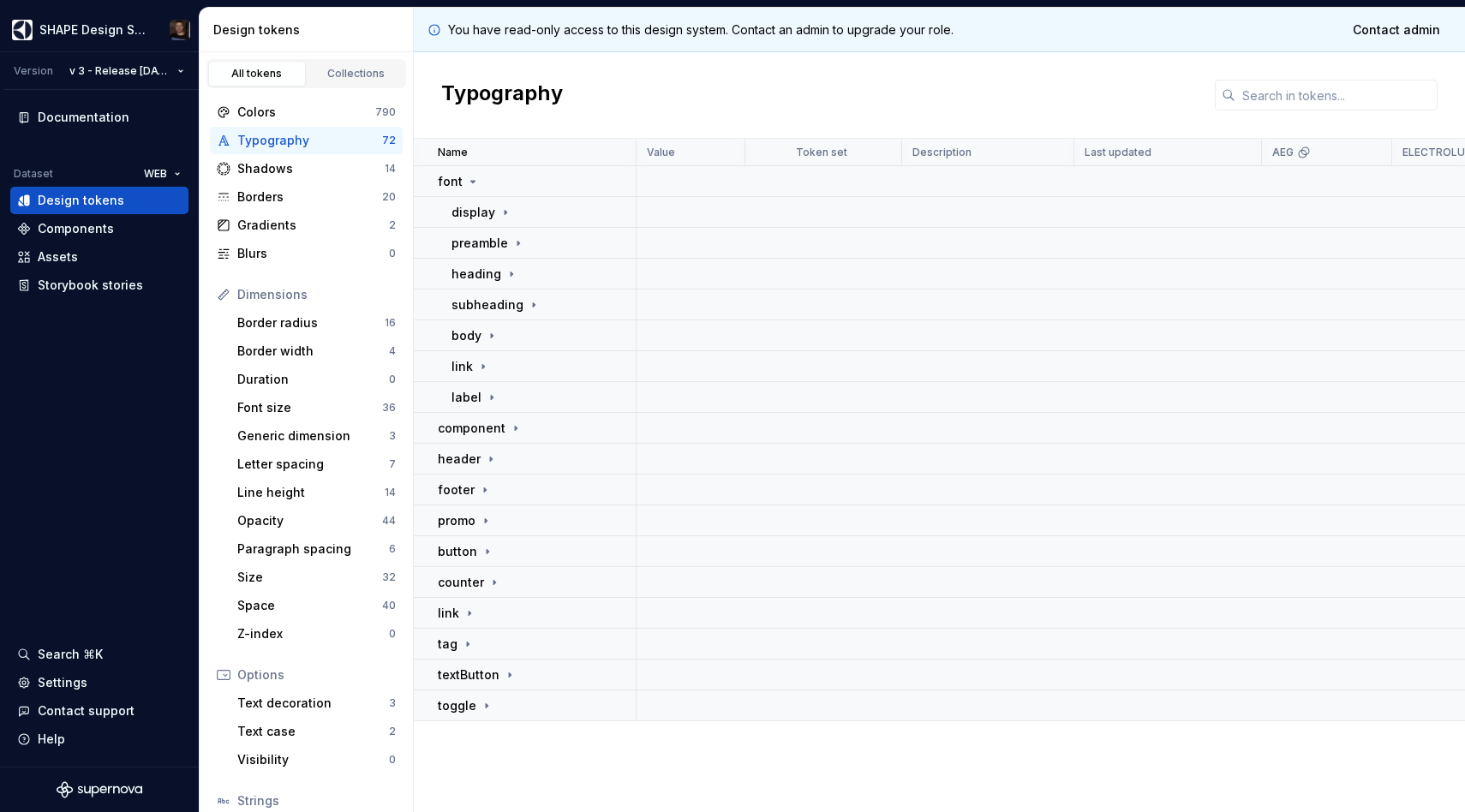
click at [562, 783] on div "Name Value Token set Description Last updated AEG ELECTROLUX ZANUSSI AEG LIGHT …" at bounding box center [940, 476] width 1051 height 674
click at [458, 184] on p "font" at bounding box center [450, 181] width 25 height 17
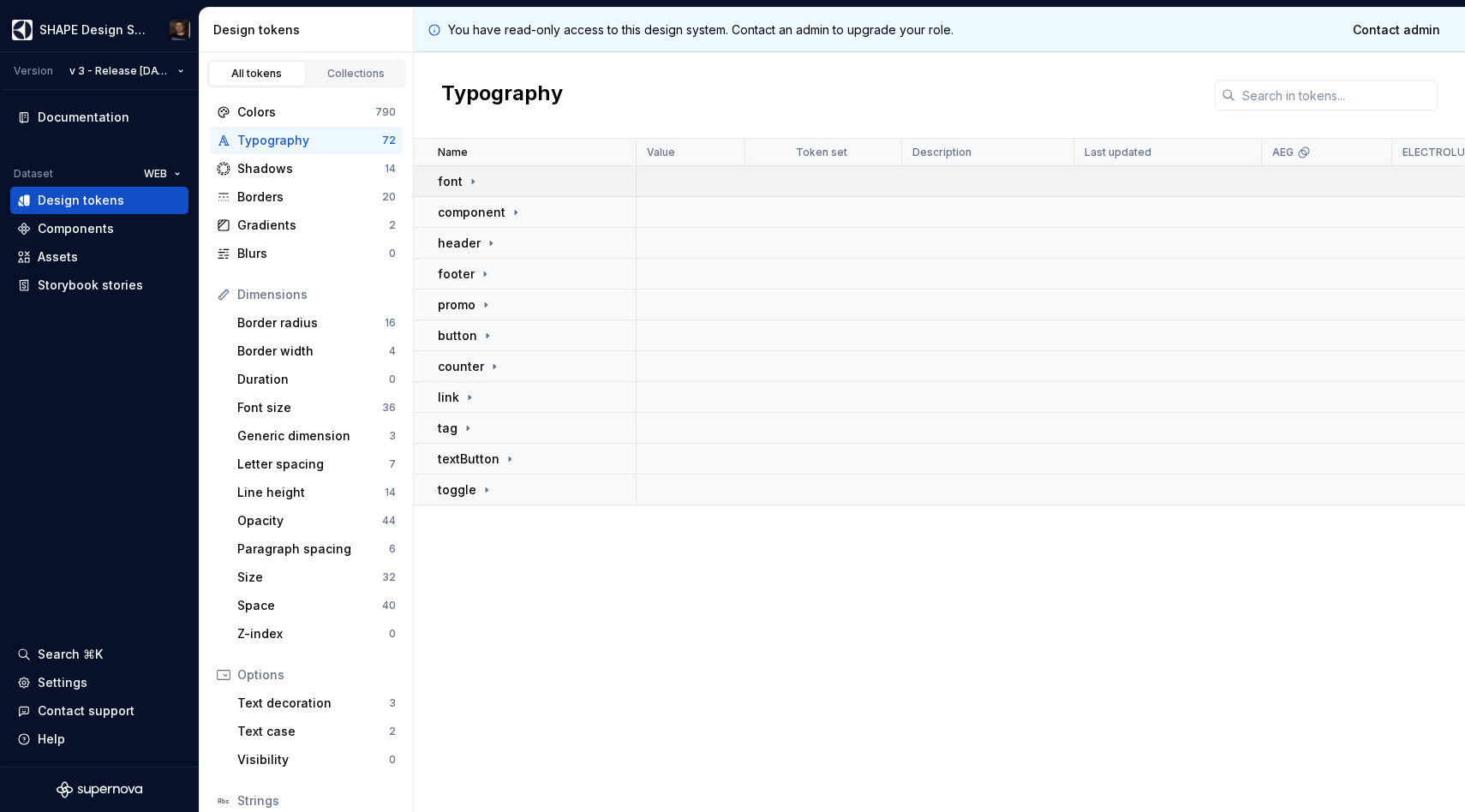
click at [494, 182] on div "font" at bounding box center [535, 181] width 197 height 17
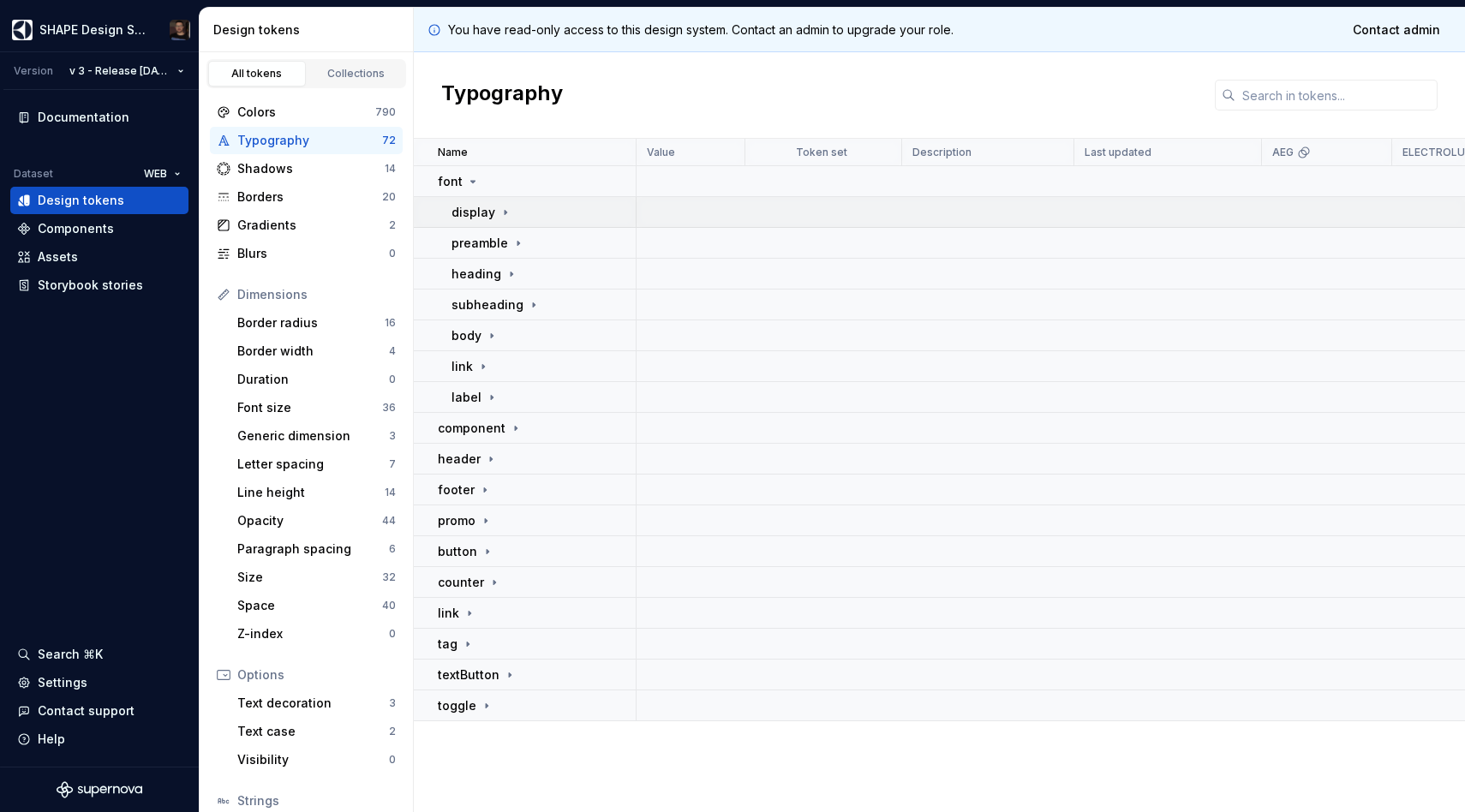
click at [461, 215] on p "display" at bounding box center [473, 212] width 44 height 17
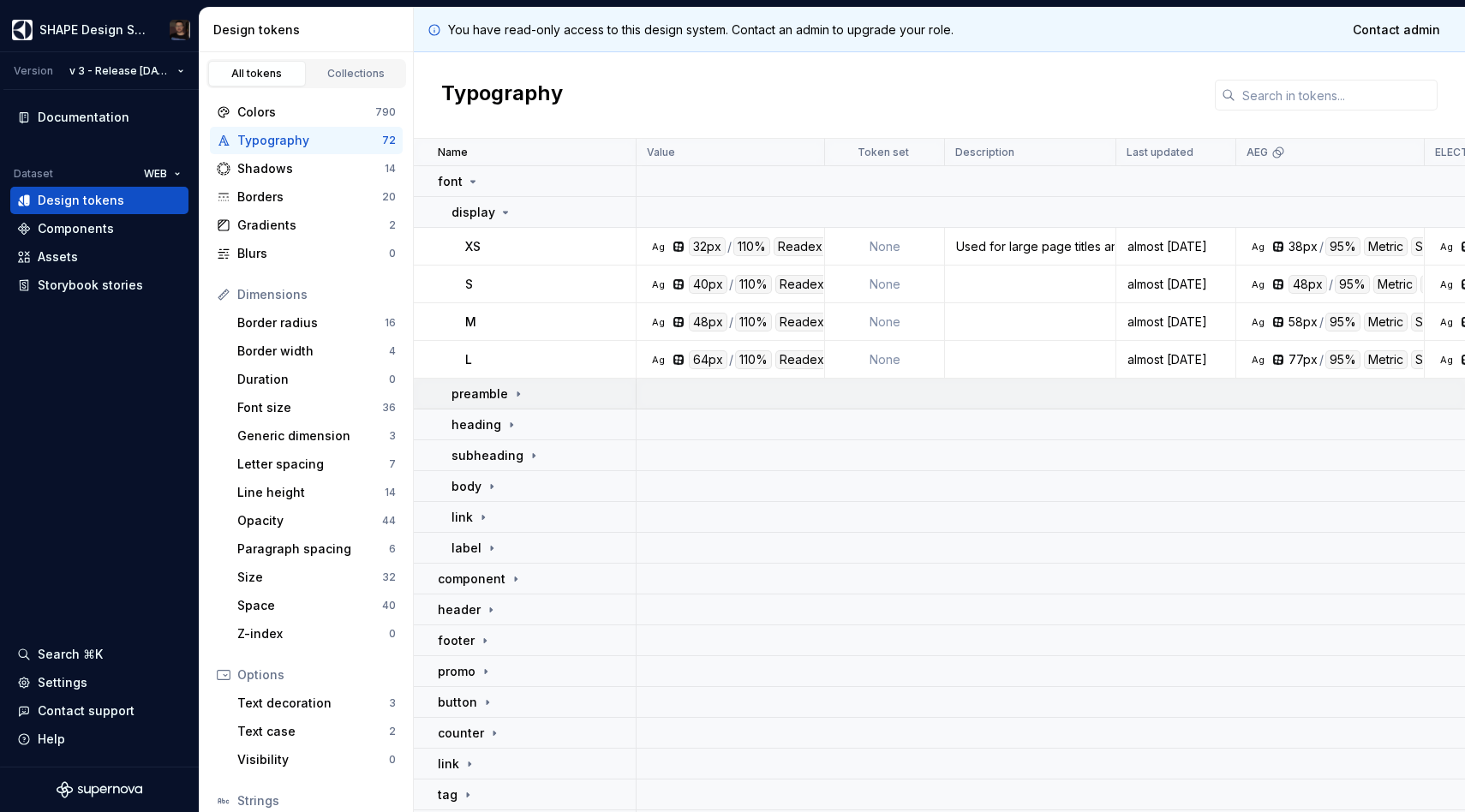
click at [489, 395] on p "preamble" at bounding box center [480, 393] width 57 height 17
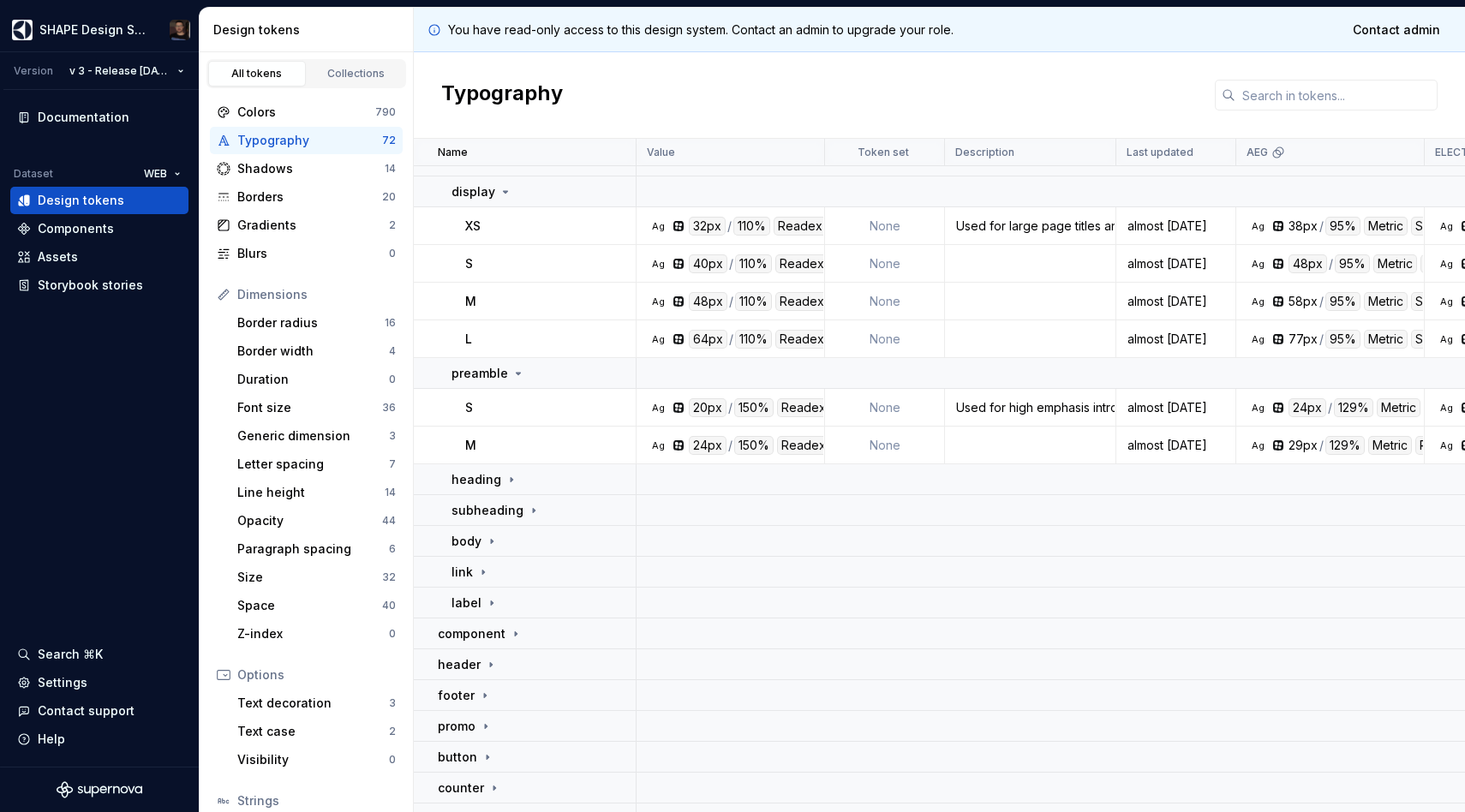
scroll to position [47, 0]
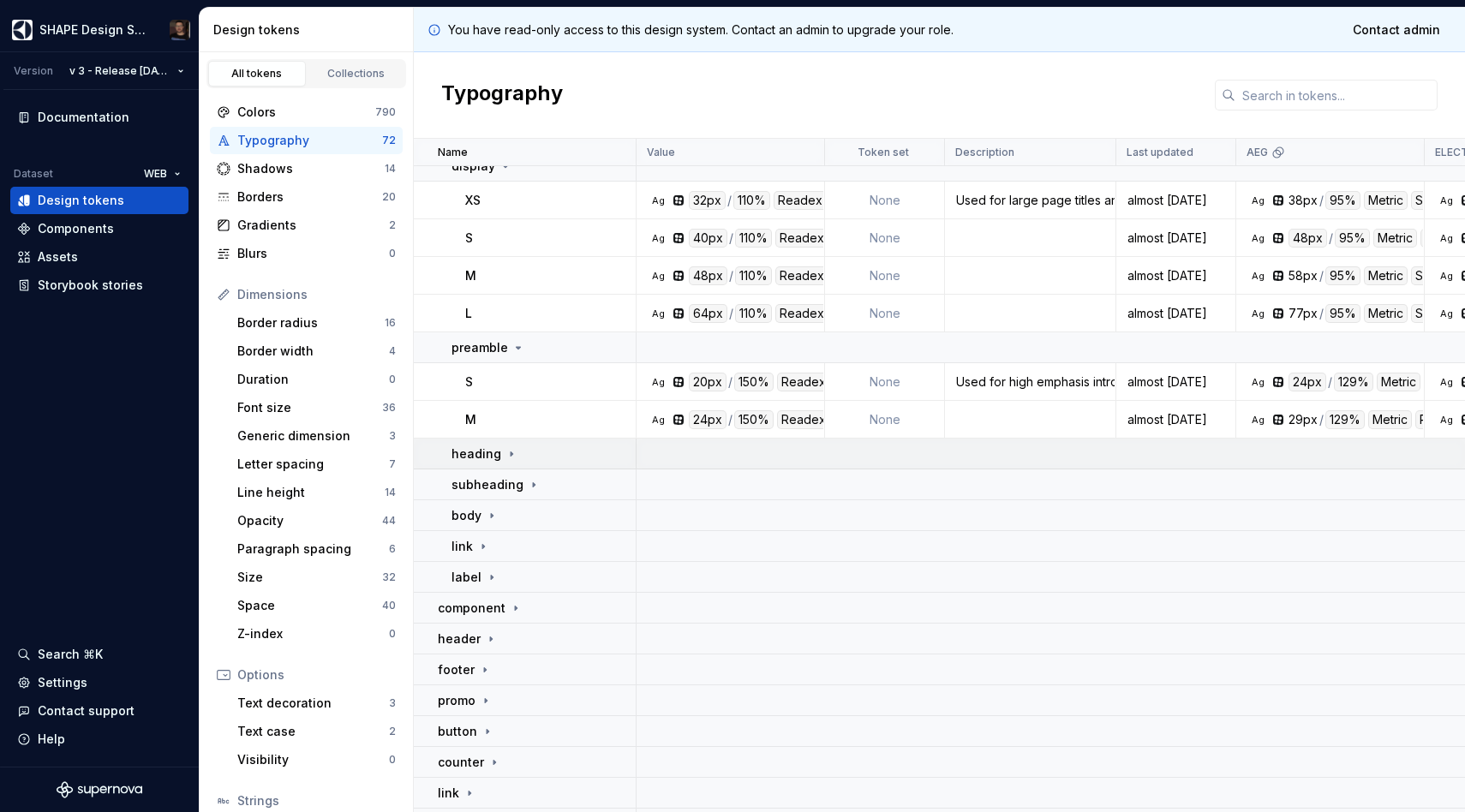
click at [509, 455] on icon at bounding box center [511, 454] width 13 height 13
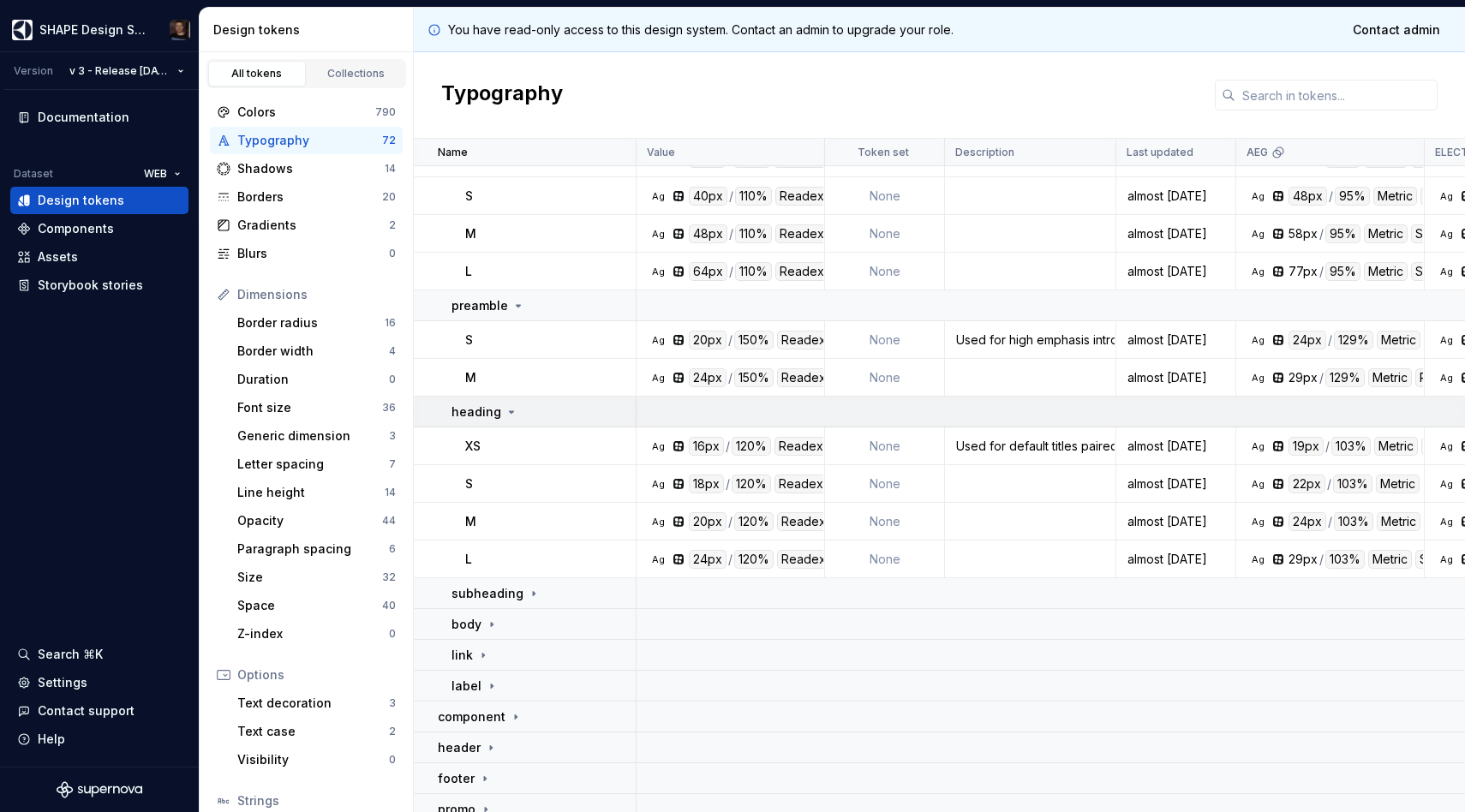
scroll to position [144, 0]
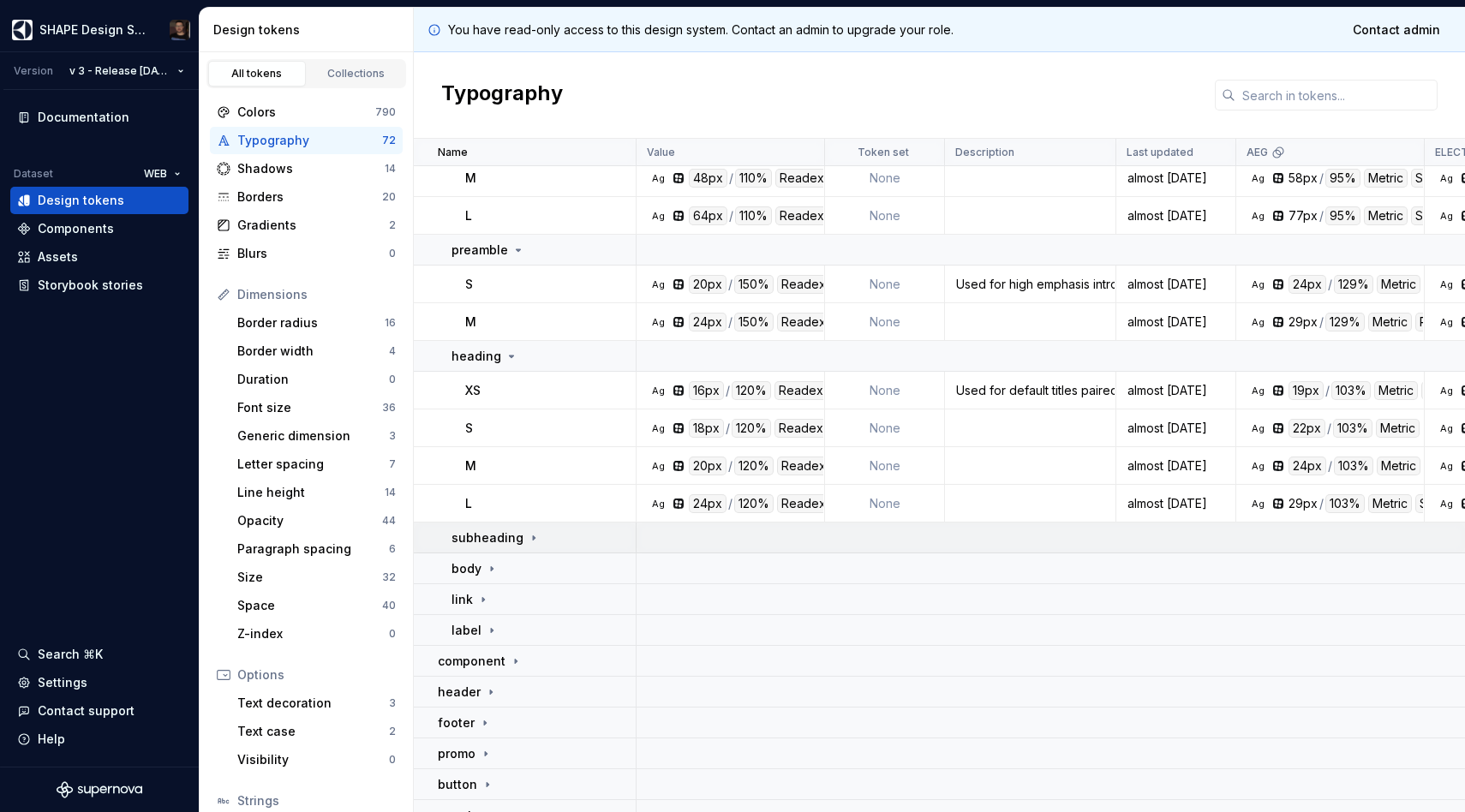
click at [491, 551] on td "subheading" at bounding box center [525, 538] width 223 height 31
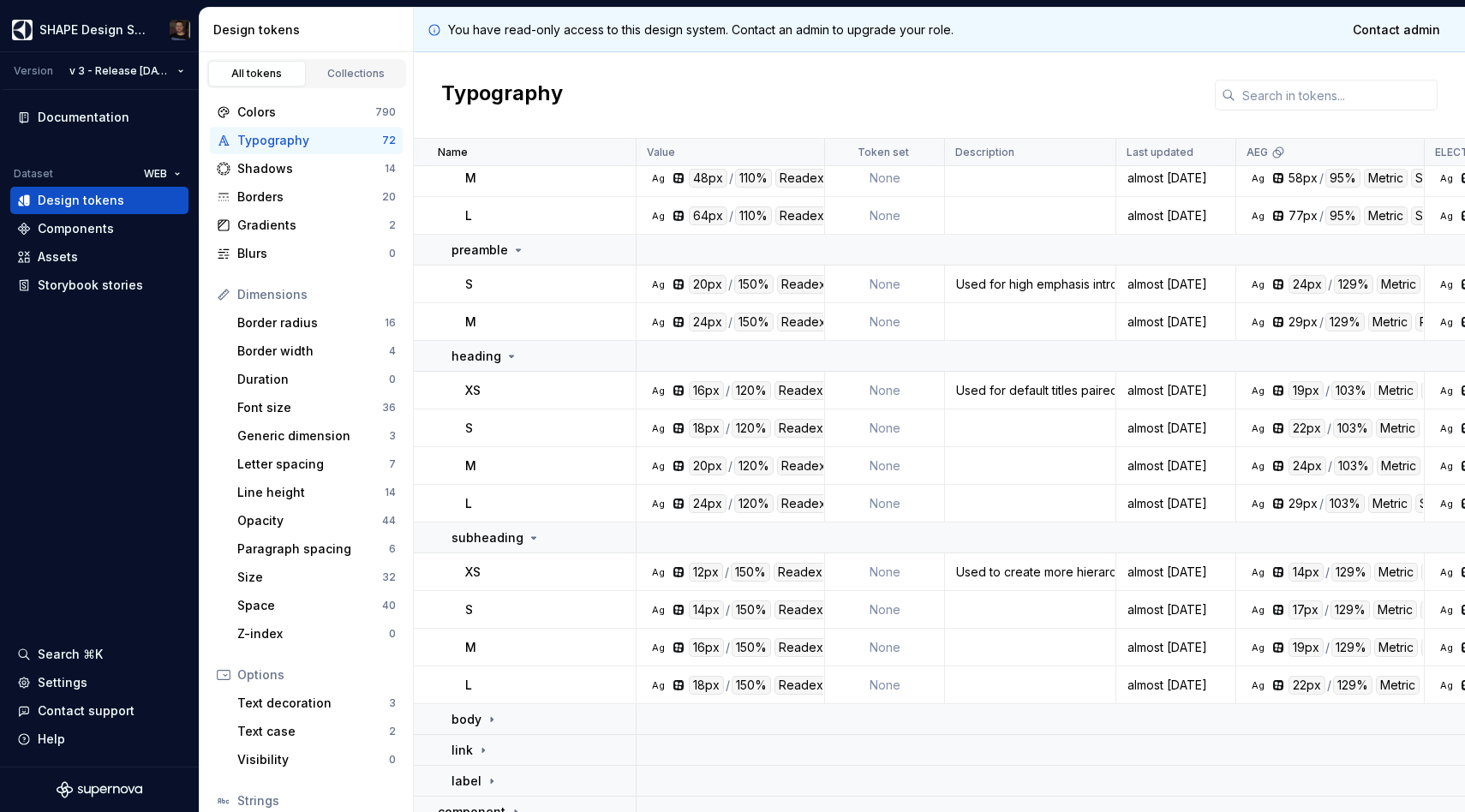
scroll to position [283, 0]
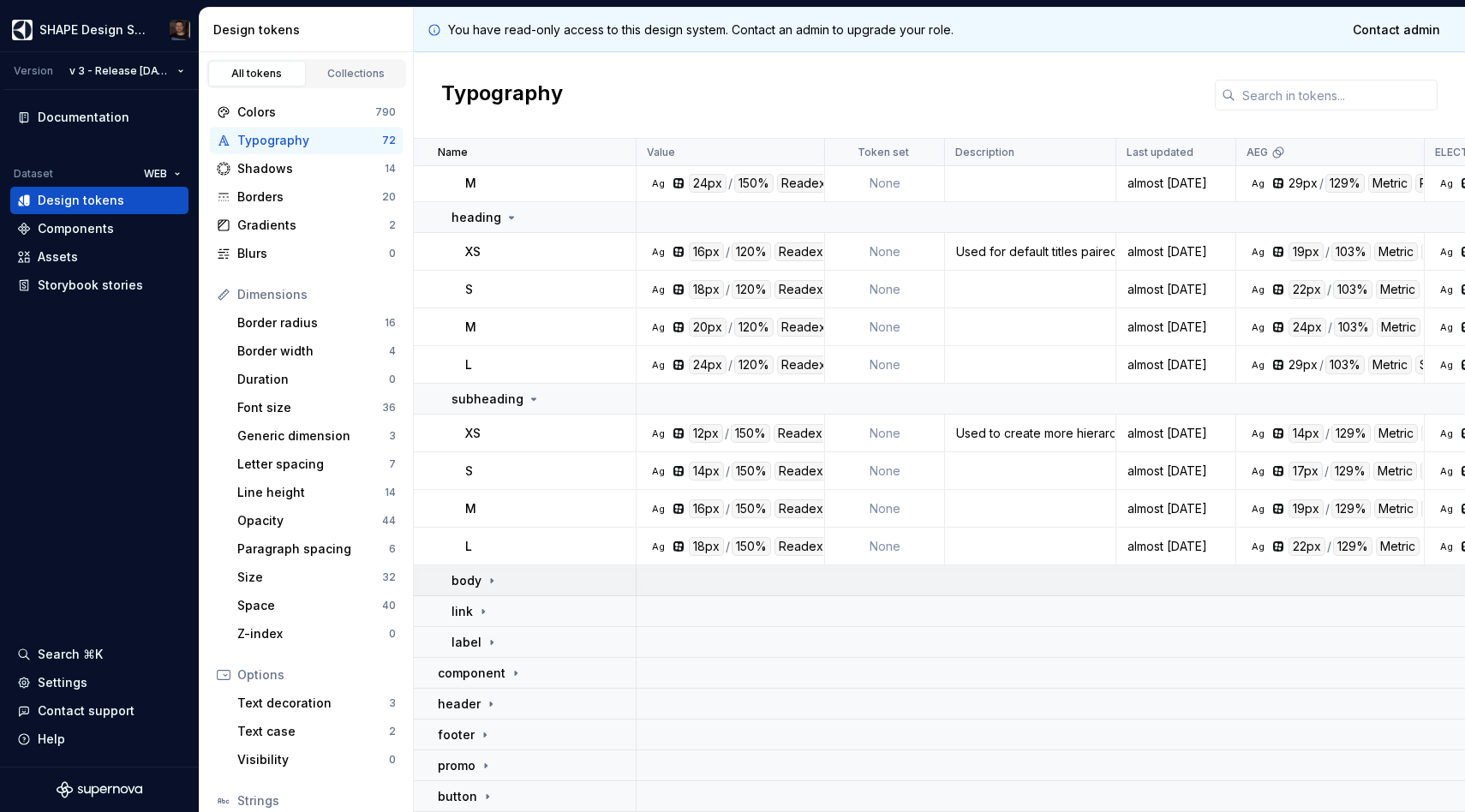
click at [546, 586] on div "body" at bounding box center [543, 580] width 183 height 17
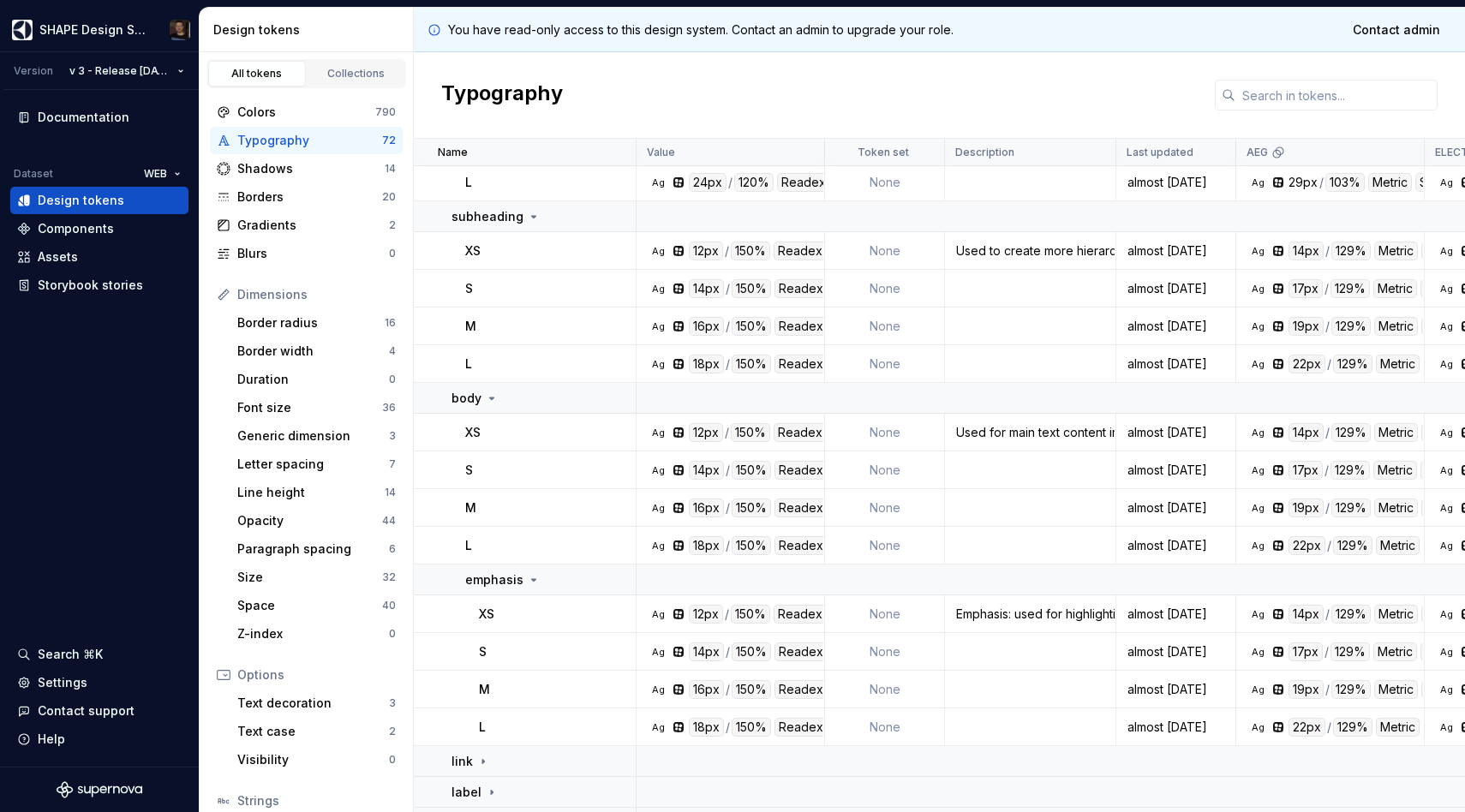
scroll to position [530, 0]
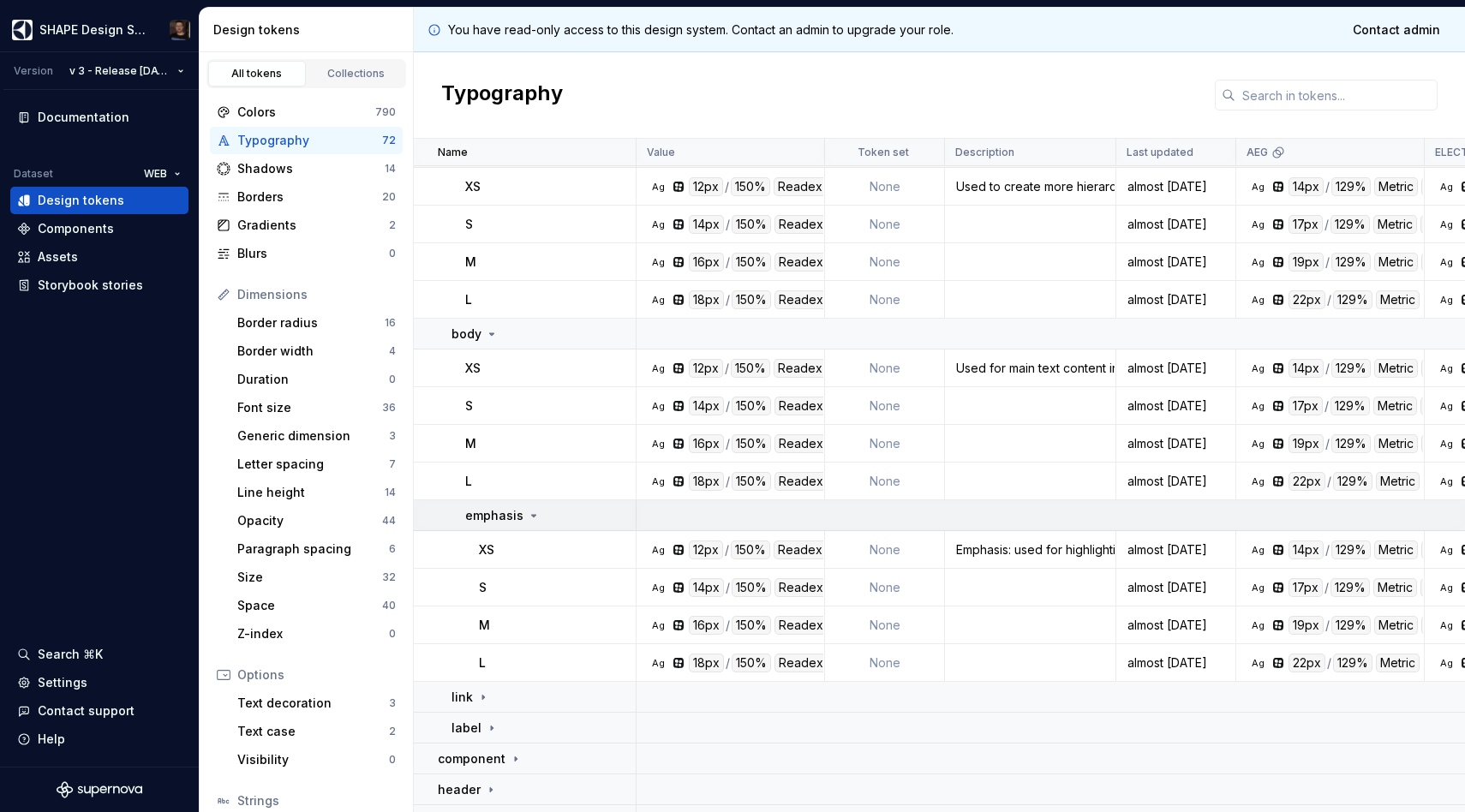
click at [527, 517] on icon at bounding box center [534, 516] width 13 height 13
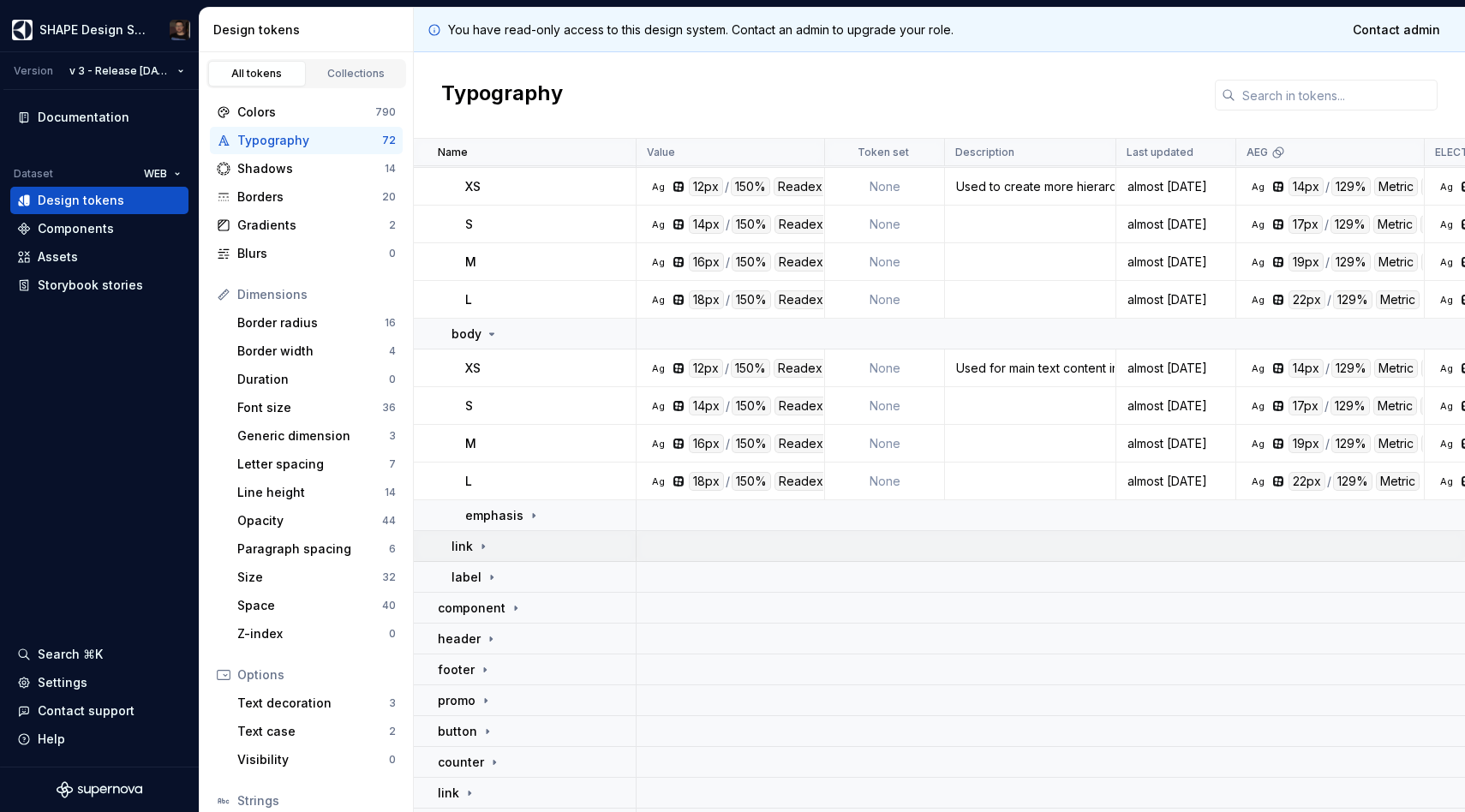
click at [542, 555] on td "link" at bounding box center [525, 546] width 223 height 31
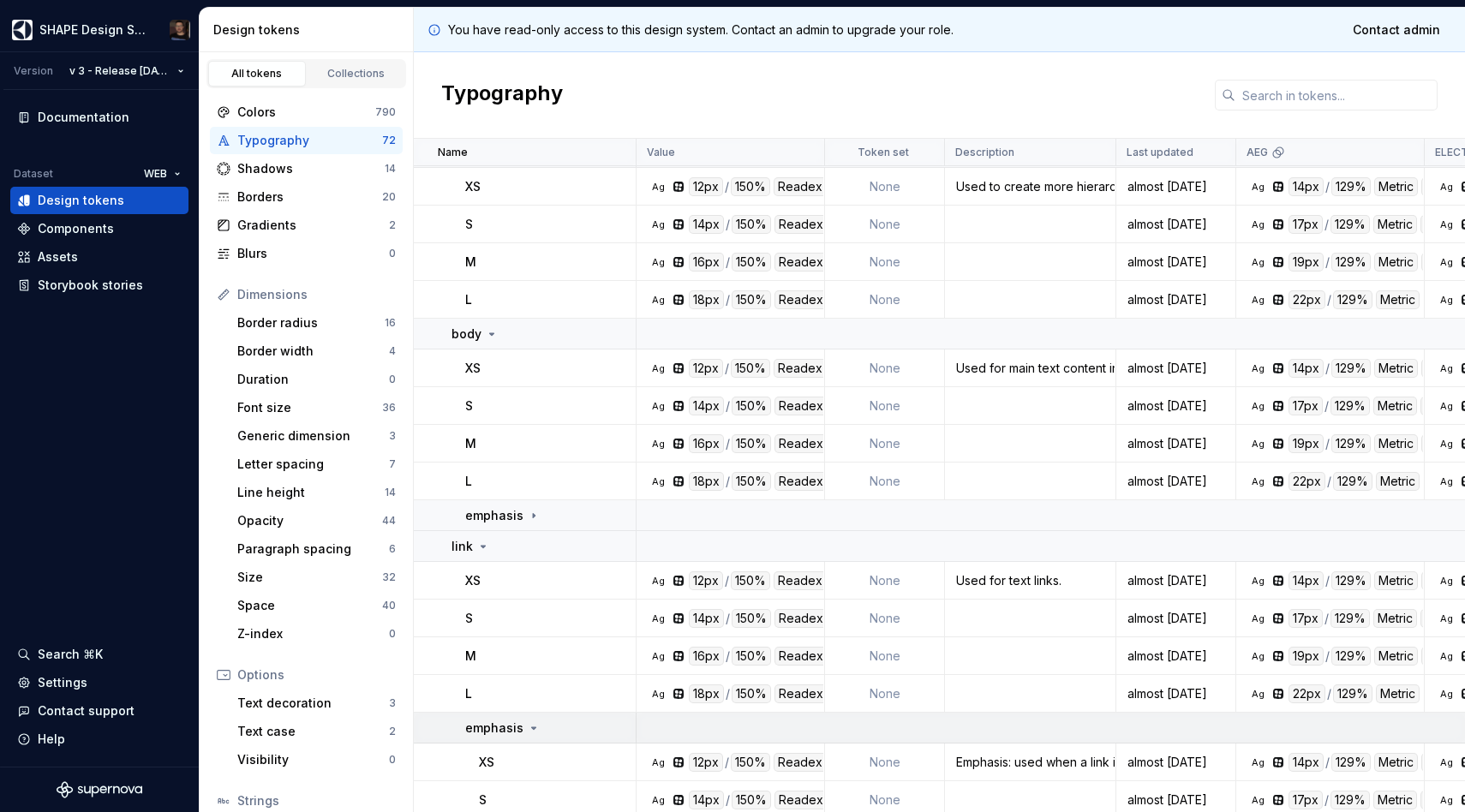
click at [504, 730] on p "emphasis" at bounding box center [494, 728] width 58 height 17
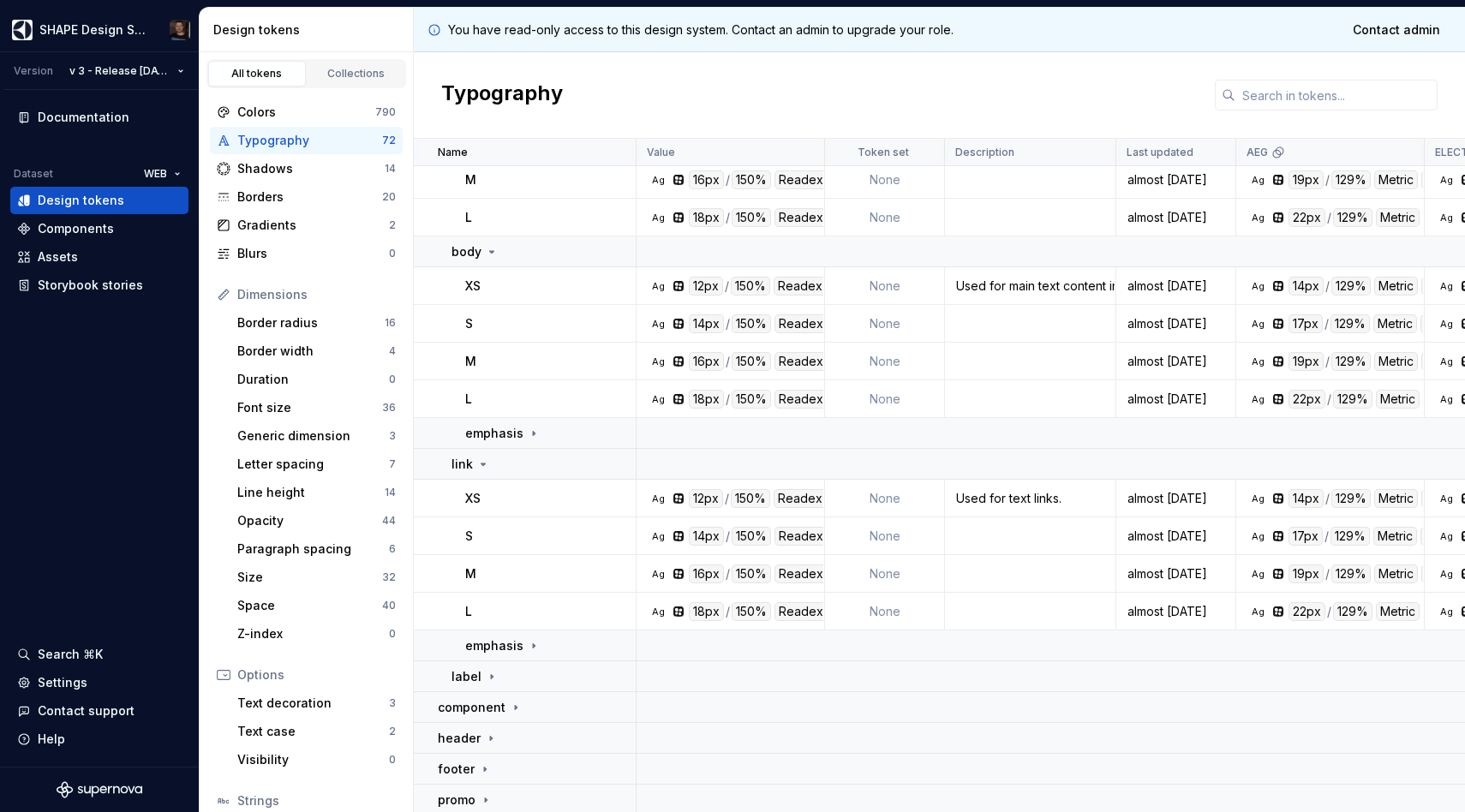
scroll to position [665, 0]
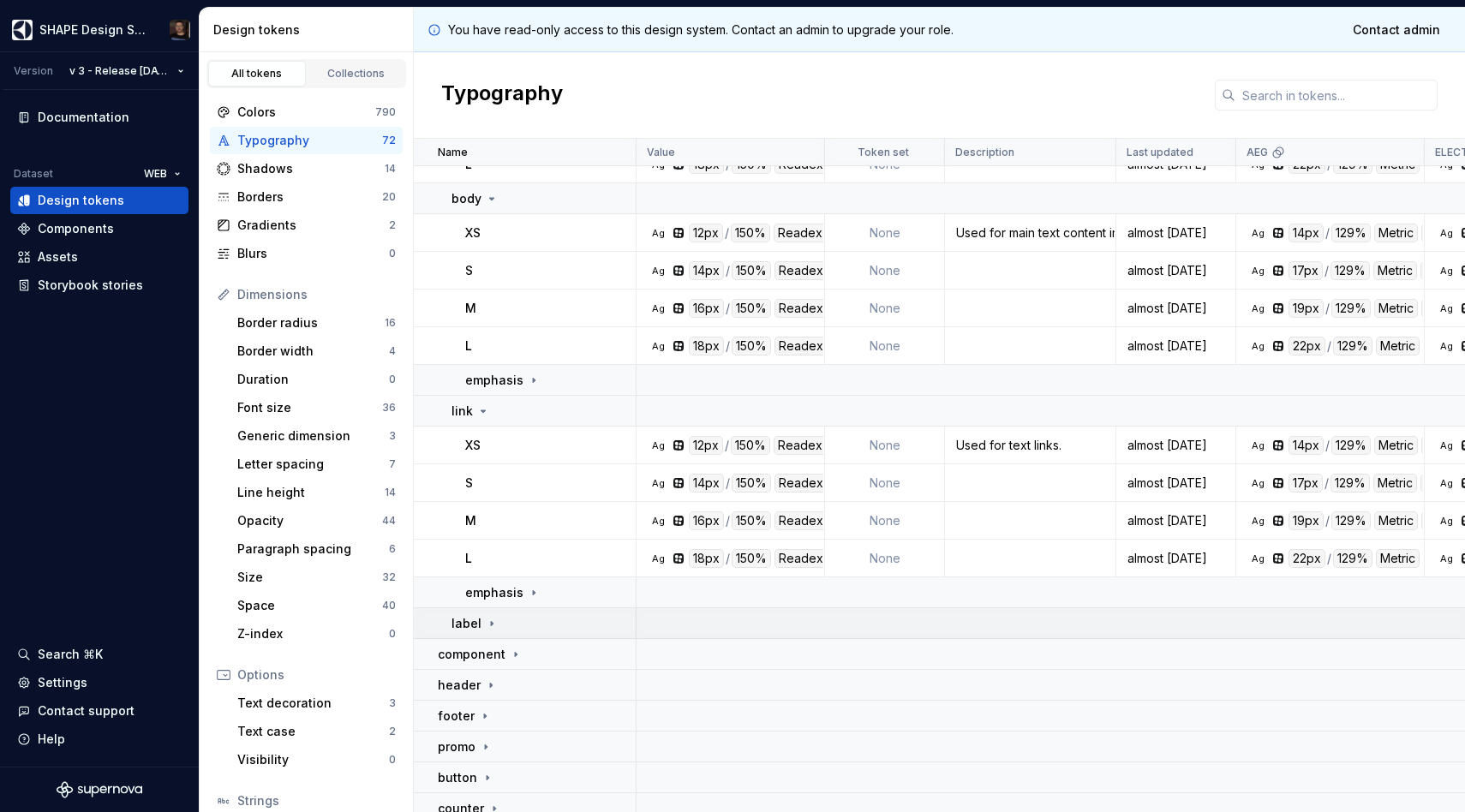
click at [499, 628] on div "label" at bounding box center [543, 623] width 183 height 17
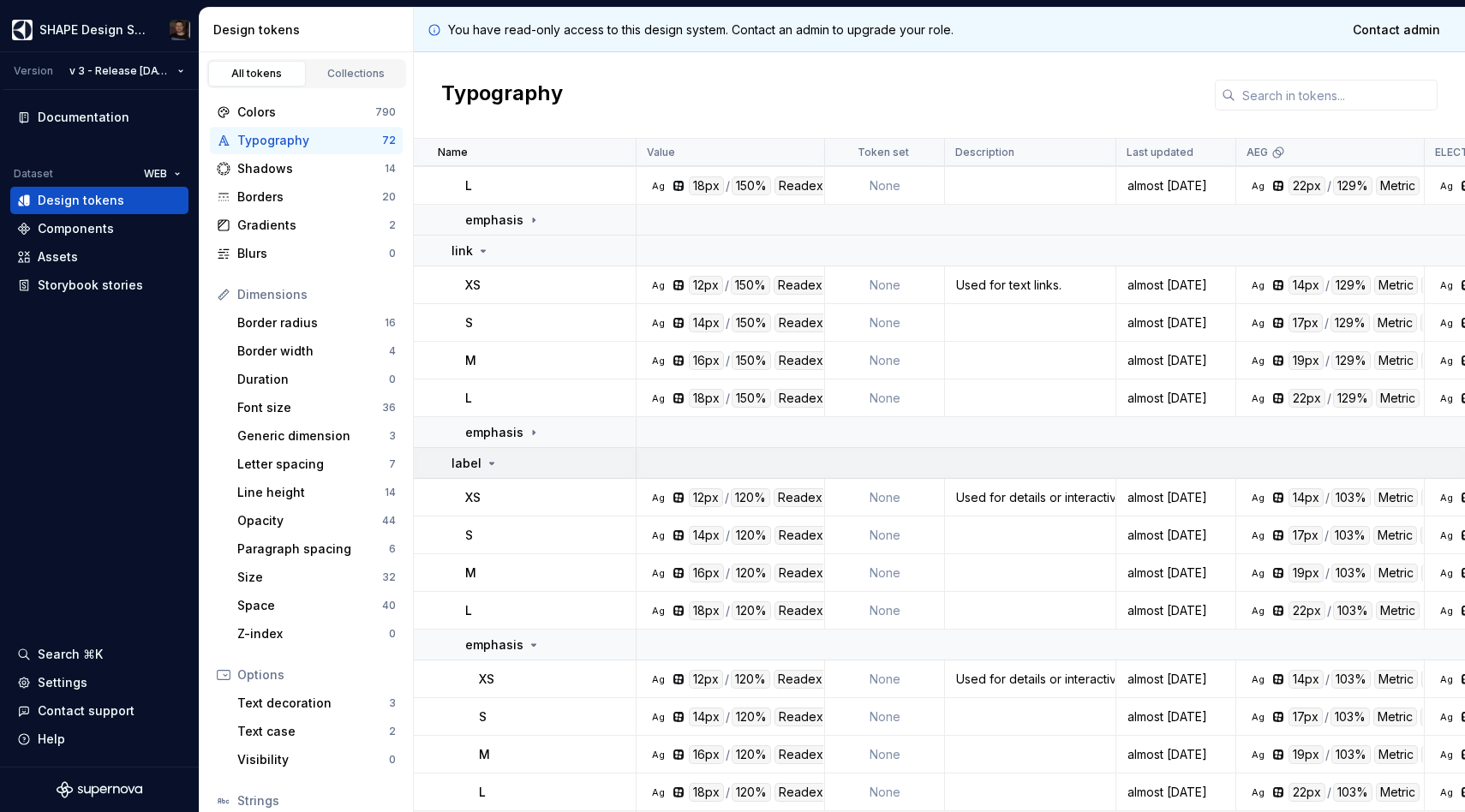
scroll to position [913, 0]
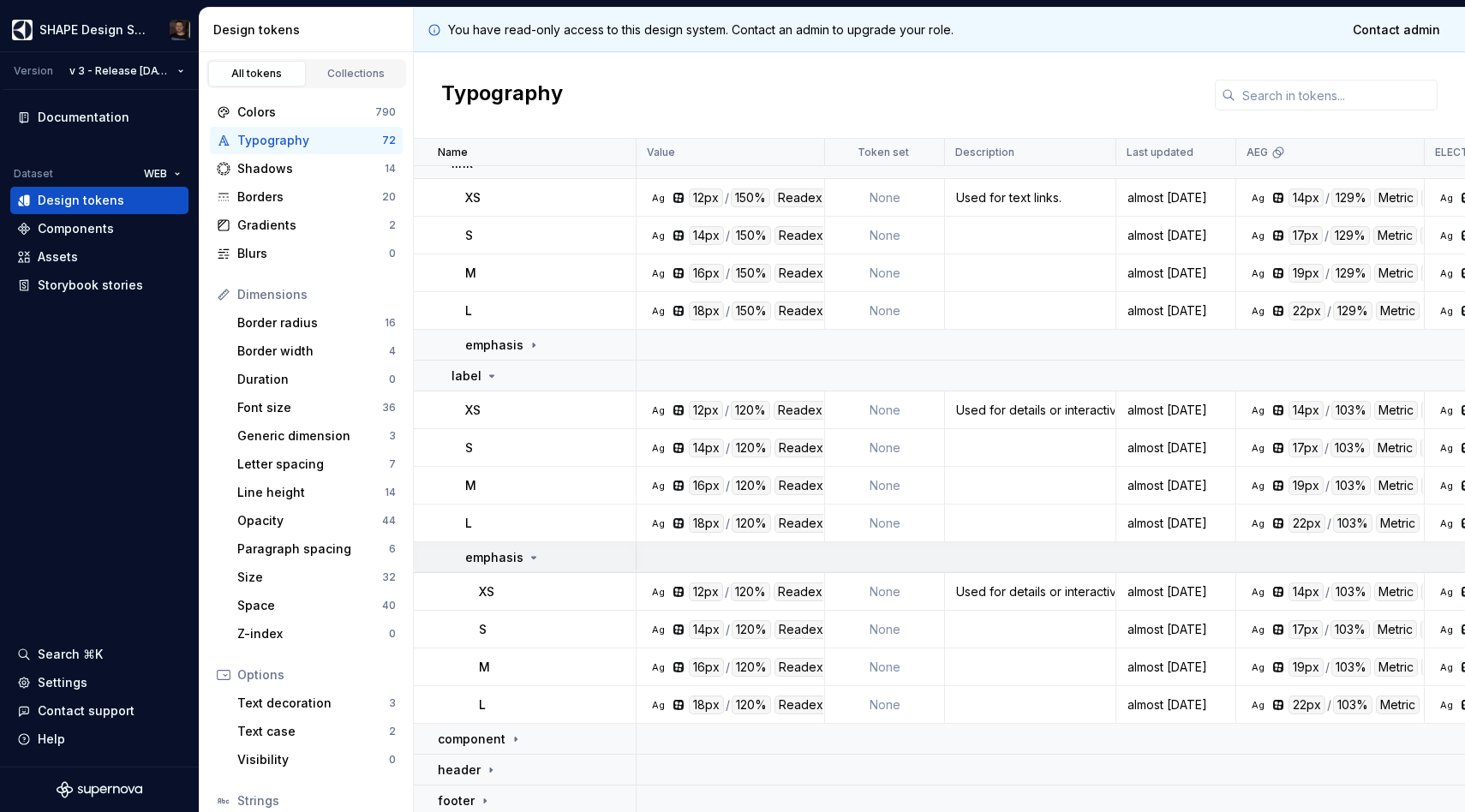
click at [521, 560] on div "emphasis" at bounding box center [503, 557] width 75 height 17
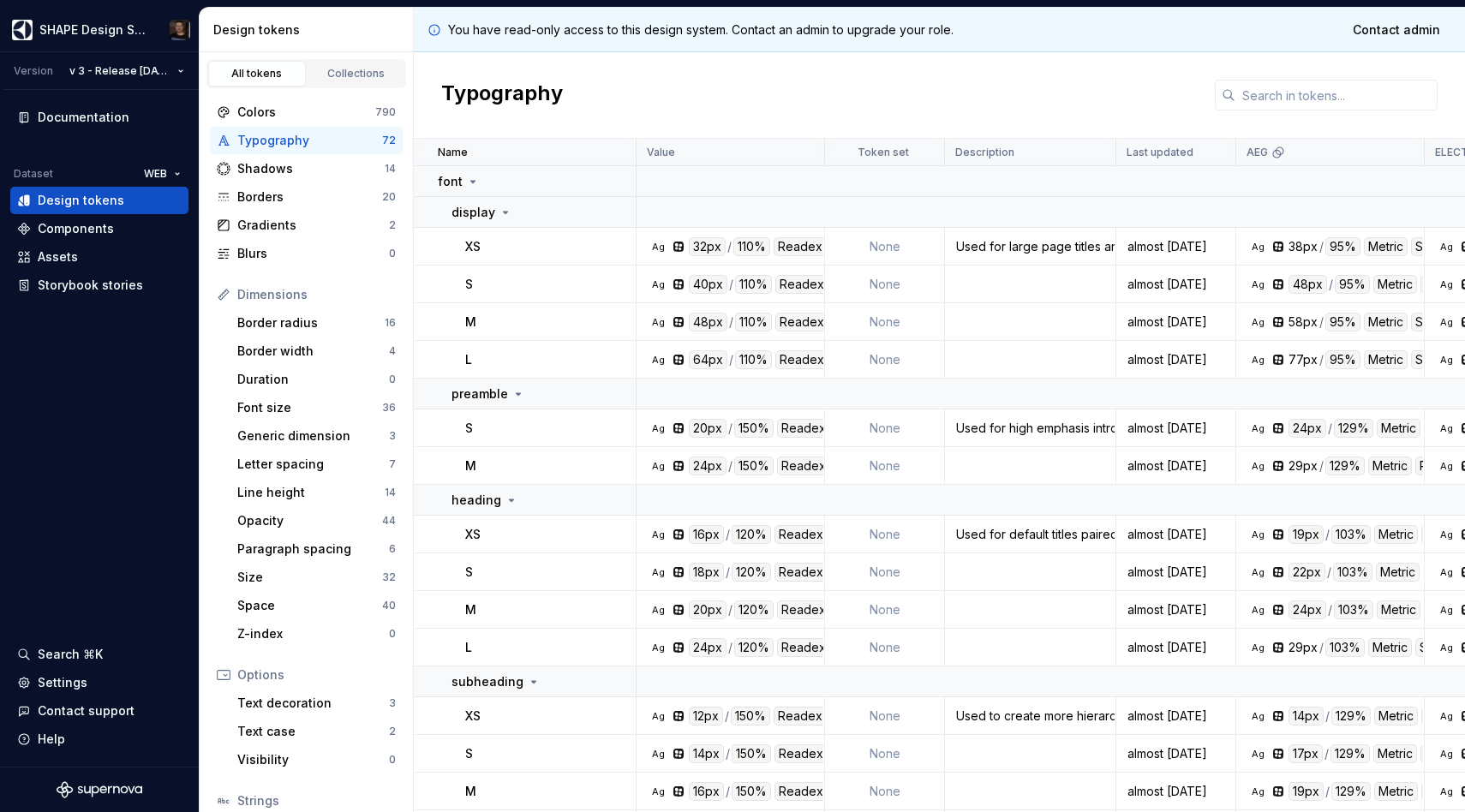
scroll to position [10, 0]
